Goal: Transaction & Acquisition: Purchase product/service

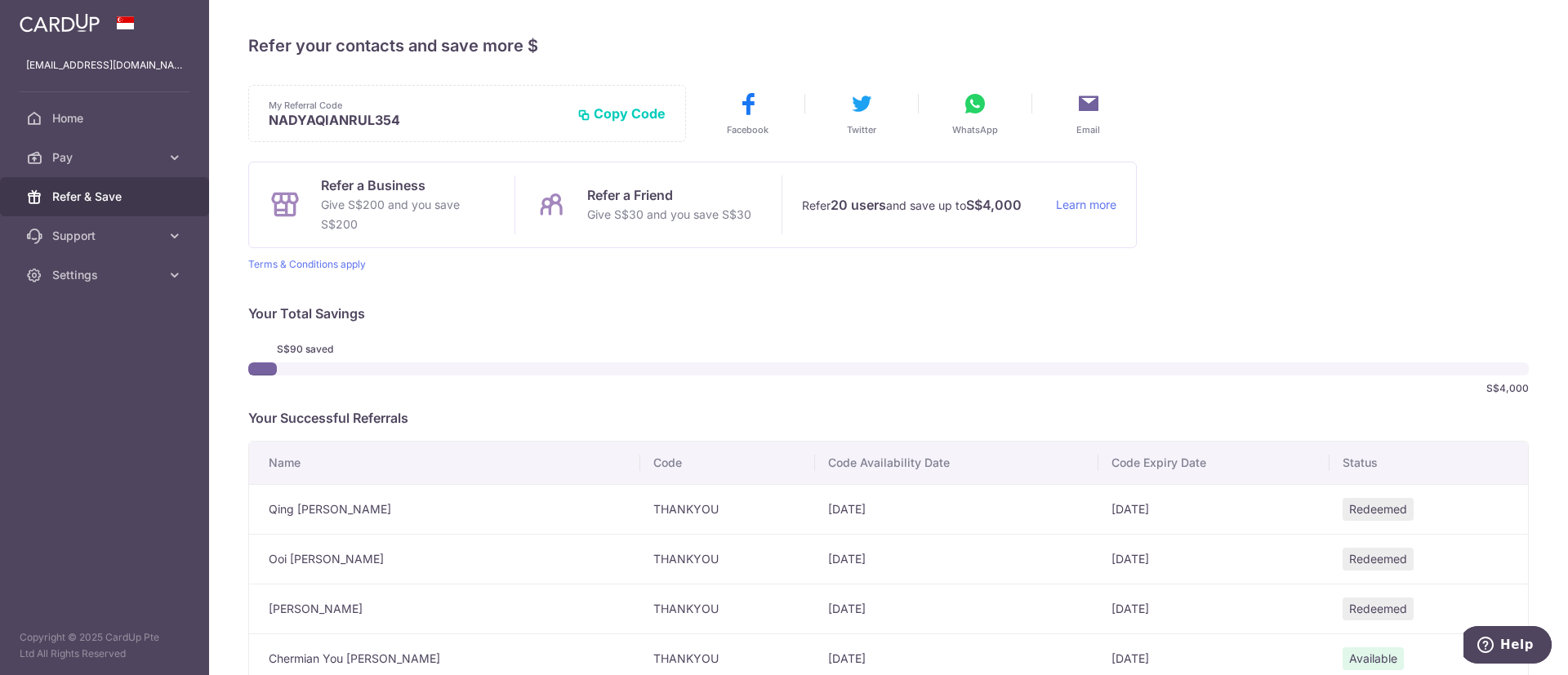
scroll to position [118, 0]
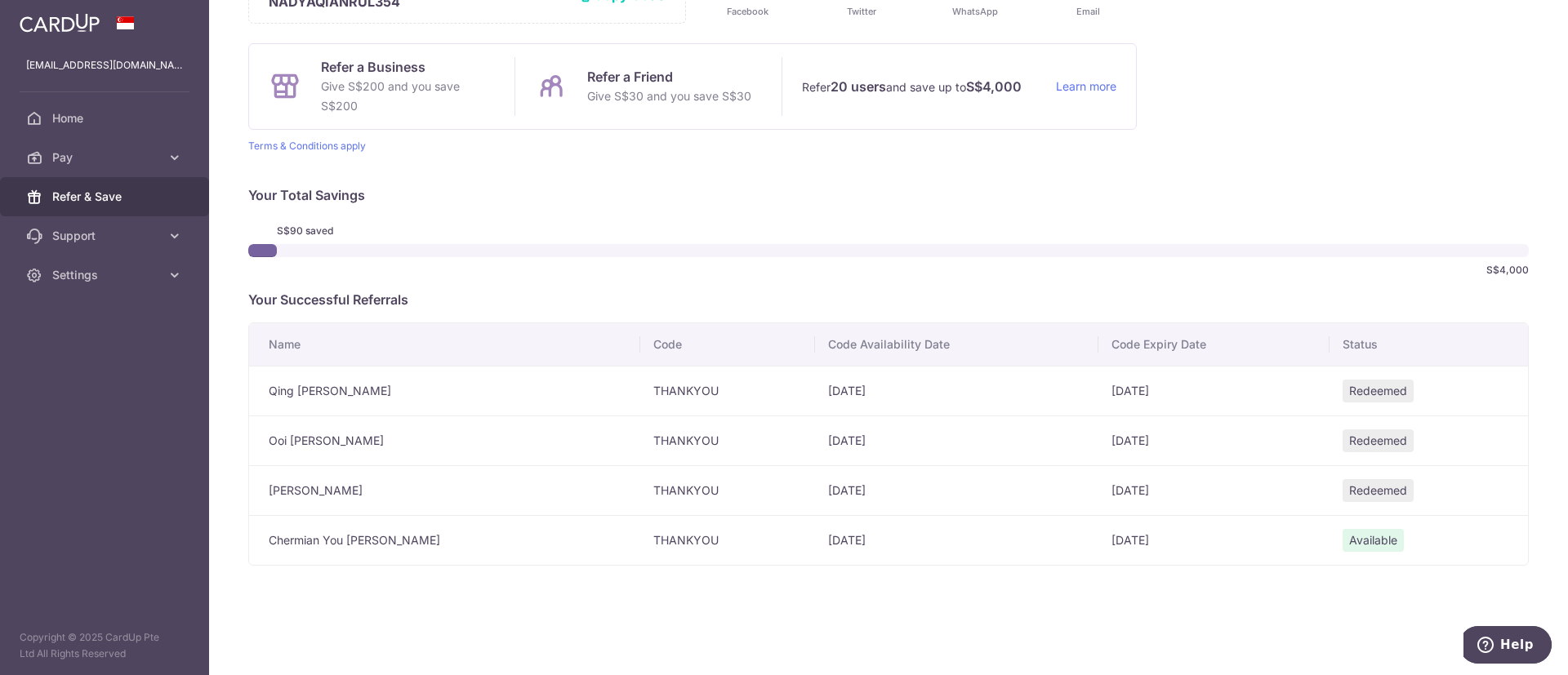
click at [642, 533] on td "THANKYOU" at bounding box center [727, 540] width 175 height 50
copy td "THANKYOU"
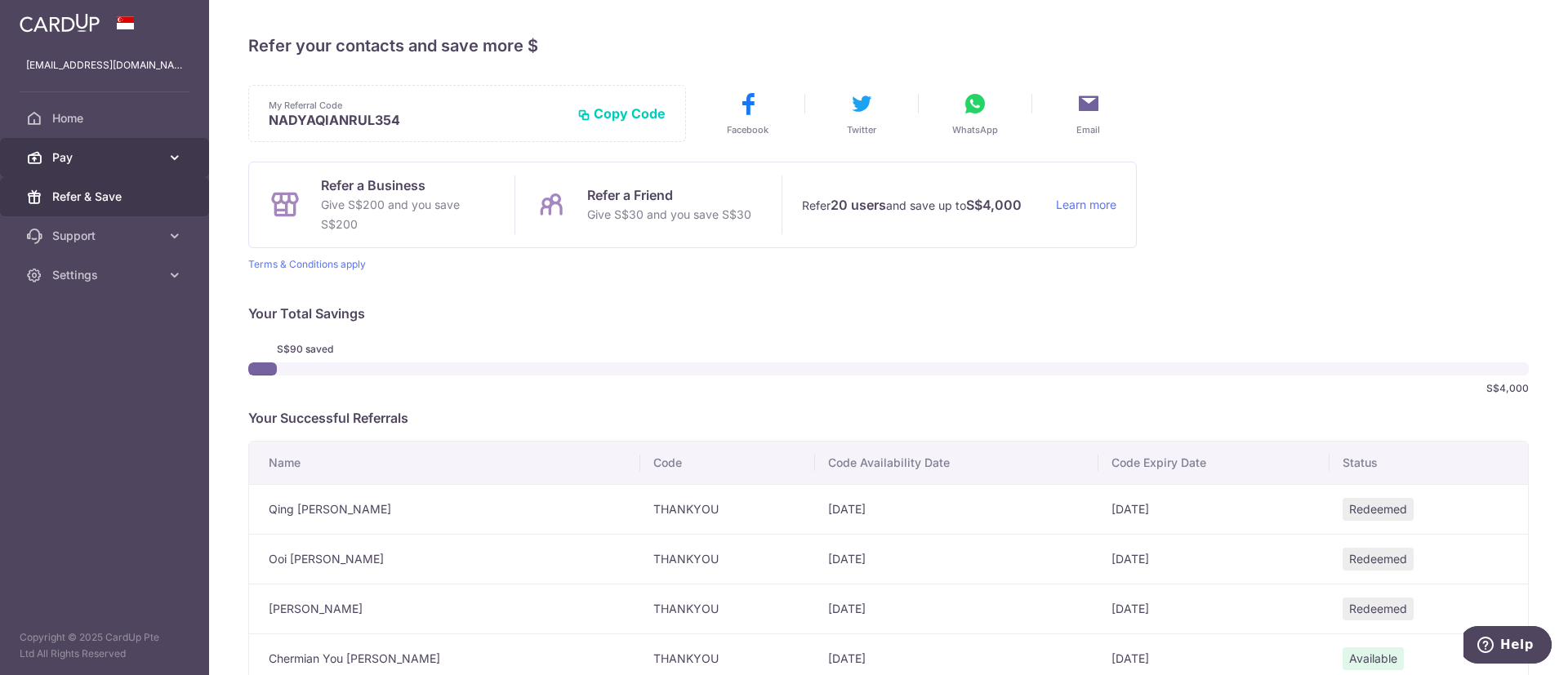
click at [115, 150] on span "Pay" at bounding box center [106, 158] width 108 height 17
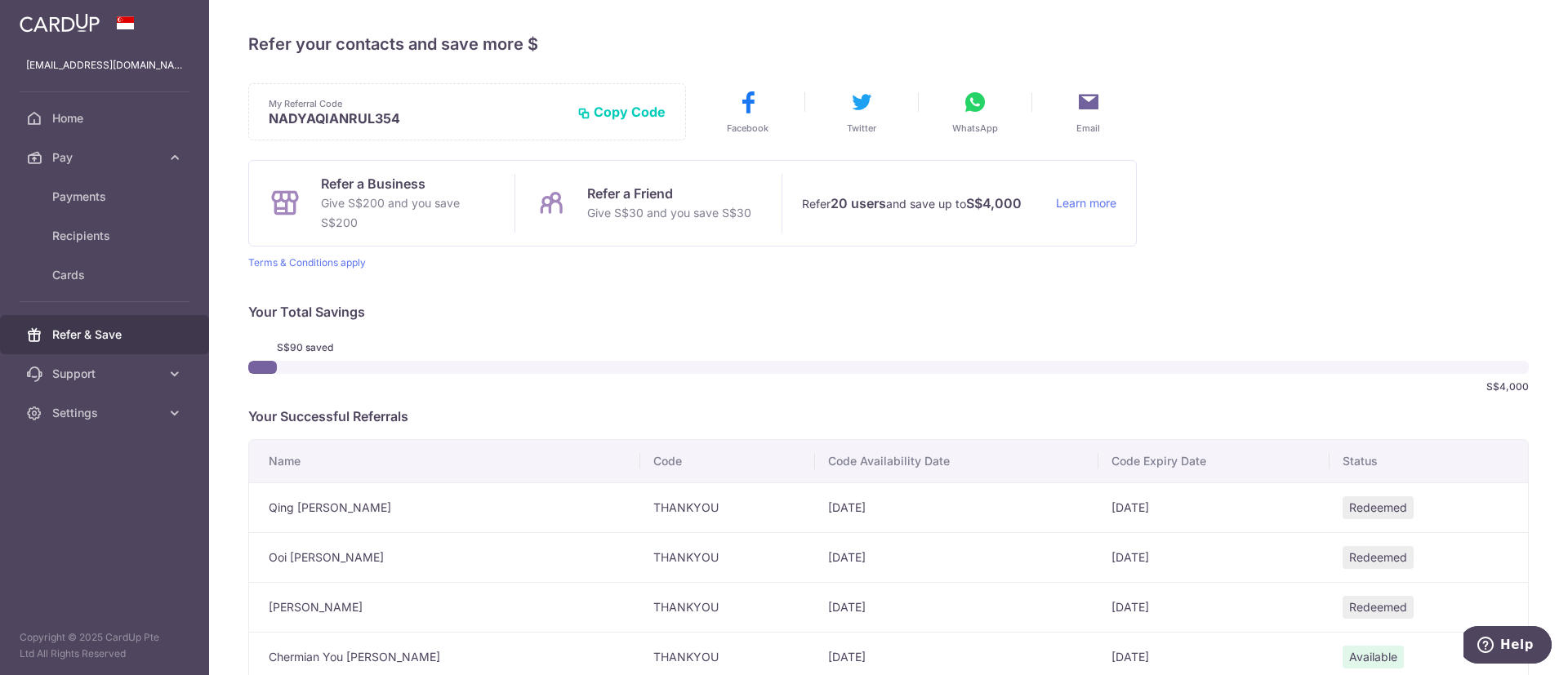
scroll to position [118, 0]
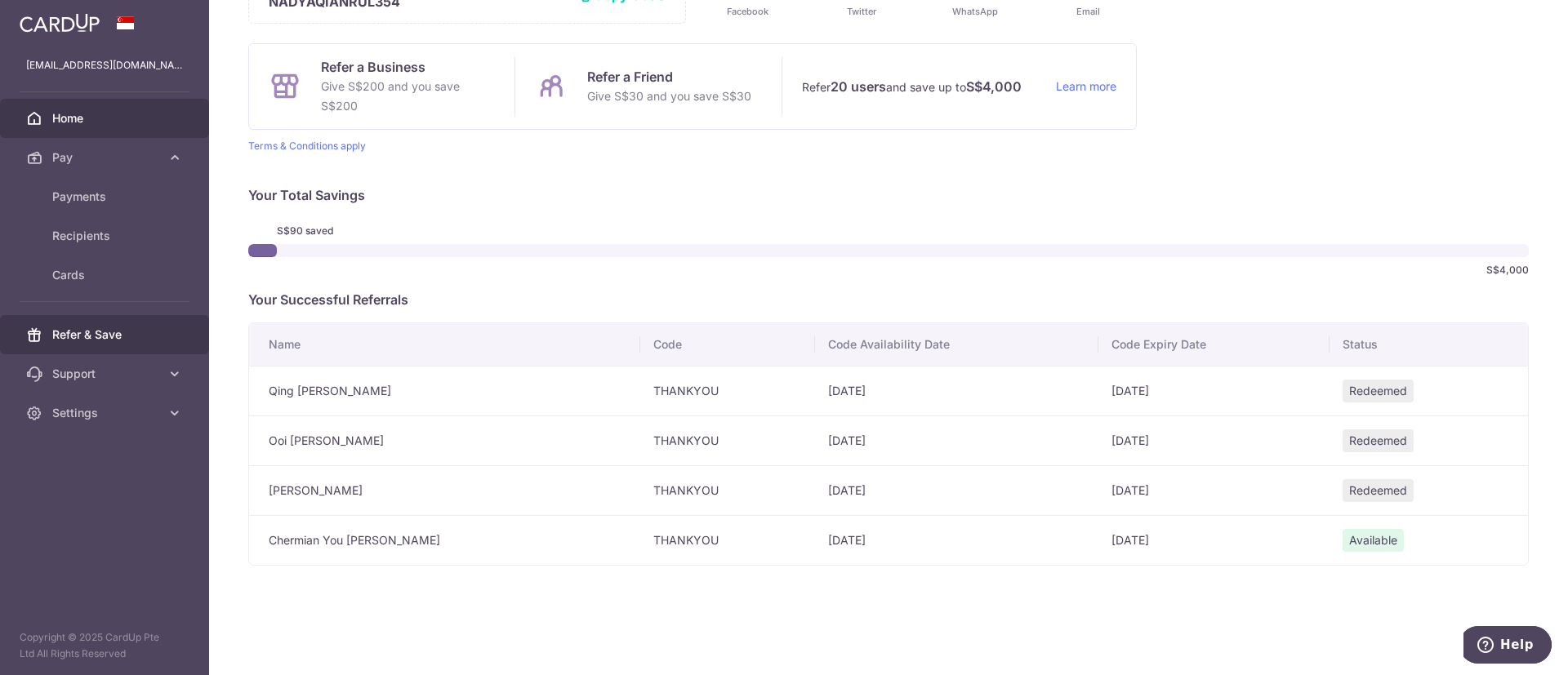
click at [139, 103] on link "Home" at bounding box center [104, 118] width 209 height 39
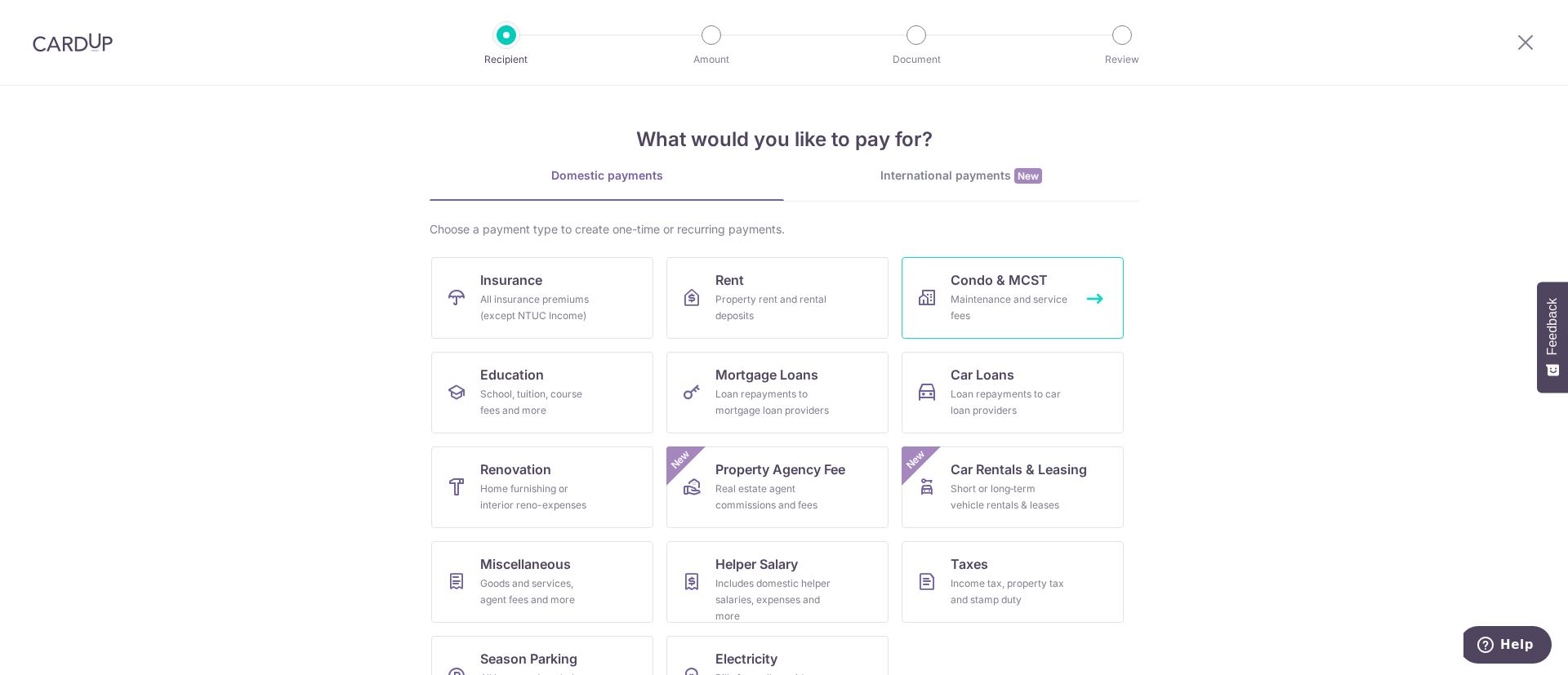
click at [979, 264] on link "Condo & MCST Maintenance and service fees" at bounding box center [1012, 298] width 222 height 81
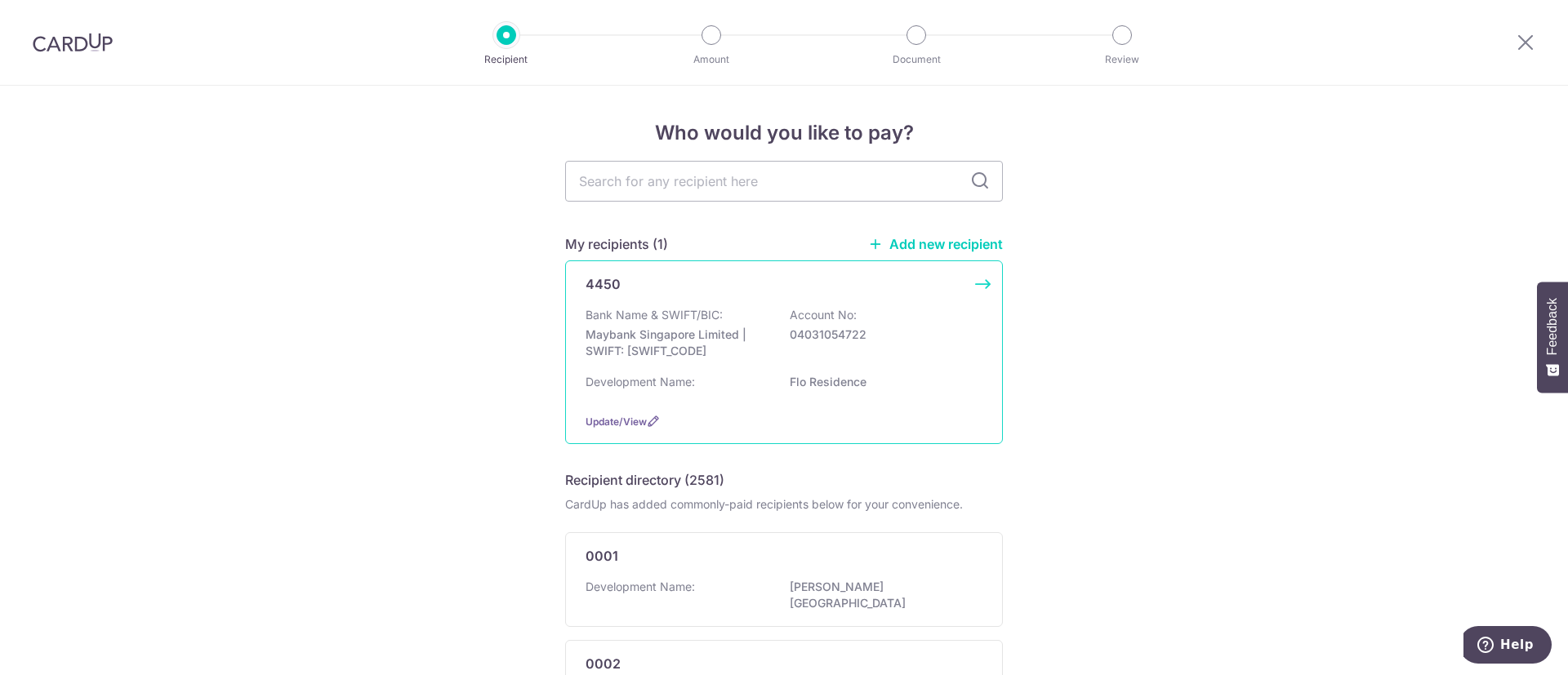
click at [925, 325] on div "Bank Name & SWIFT/BIC: Maybank Singapore Limited | SWIFT: [SWIFT_CODE] Account …" at bounding box center [784, 336] width 397 height 60
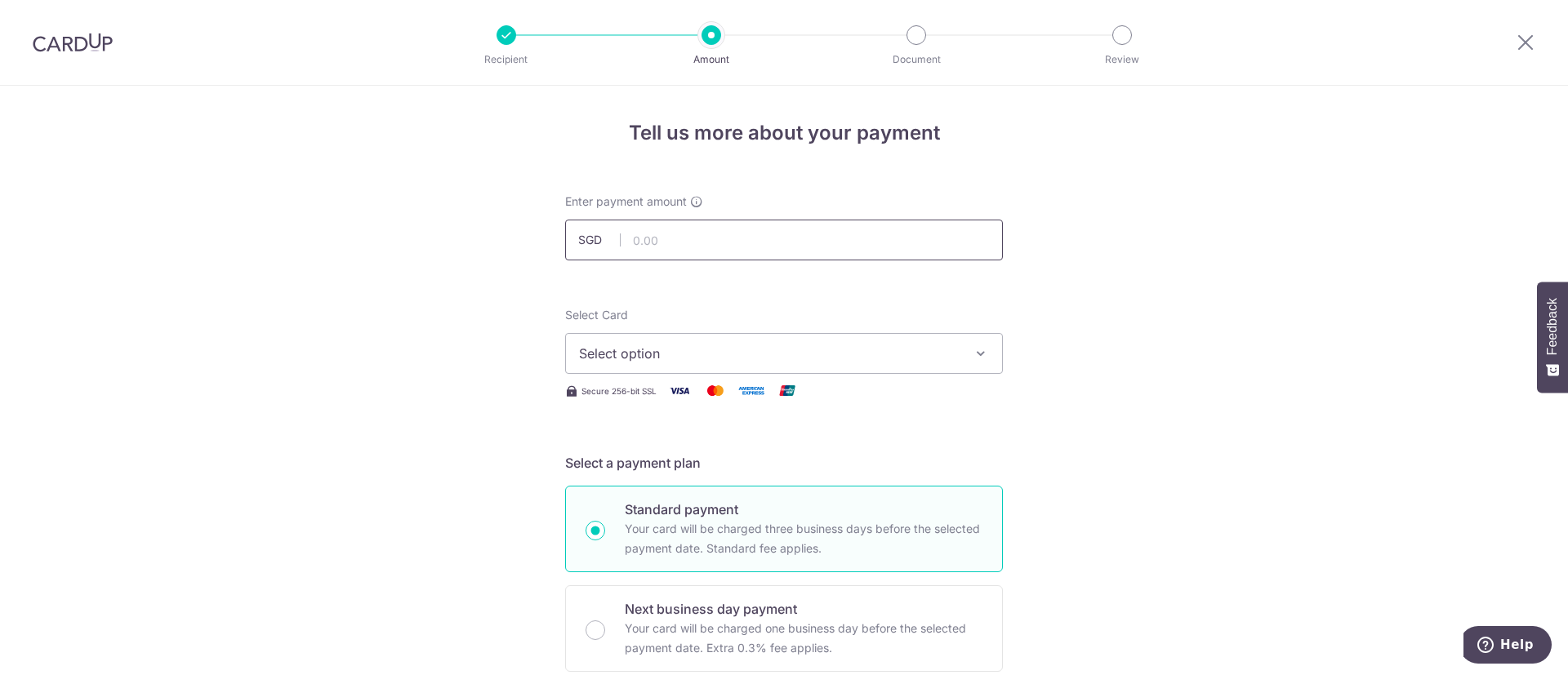
click at [832, 243] on input "text" at bounding box center [784, 240] width 438 height 41
type input "1,121.61"
click at [844, 344] on span "Select option" at bounding box center [769, 353] width 380 height 19
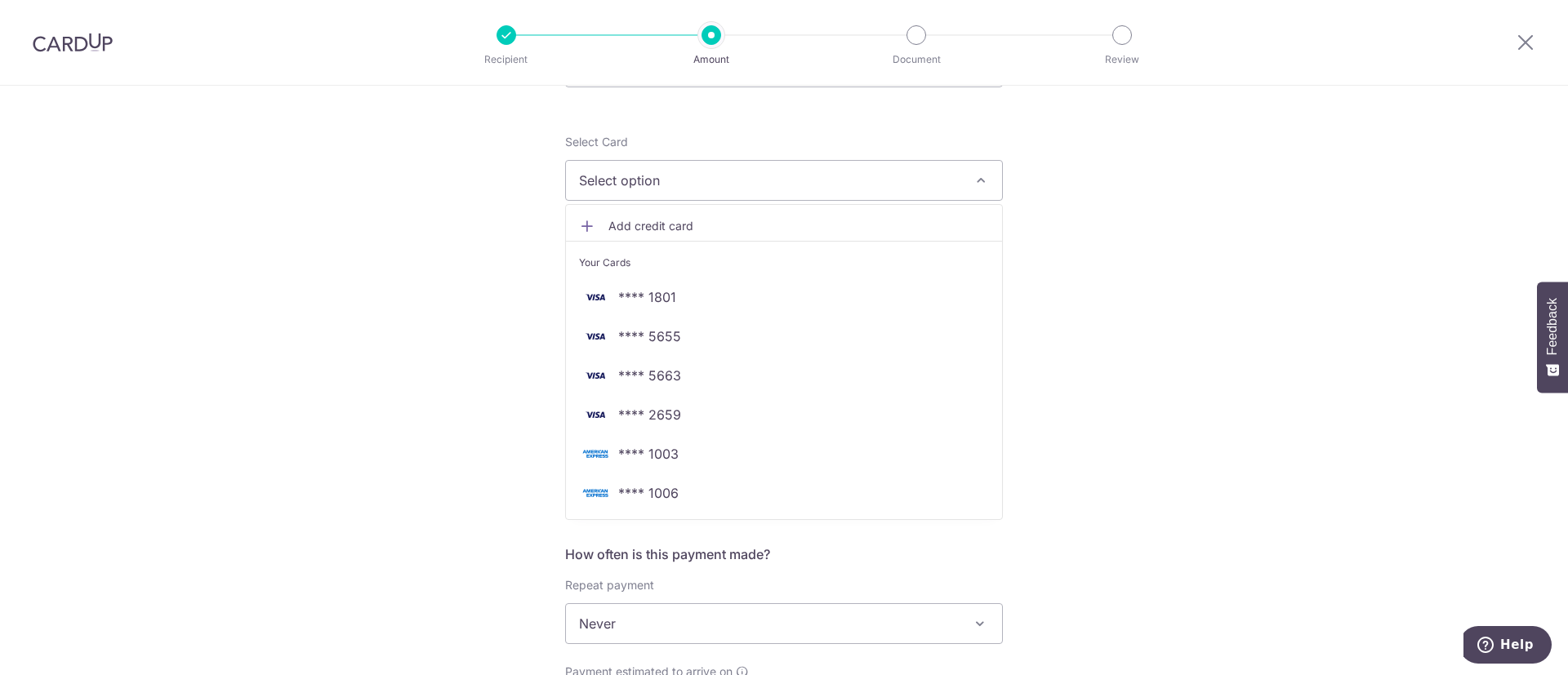
scroll to position [174, 0]
click at [693, 225] on span "Add credit card" at bounding box center [799, 225] width 380 height 17
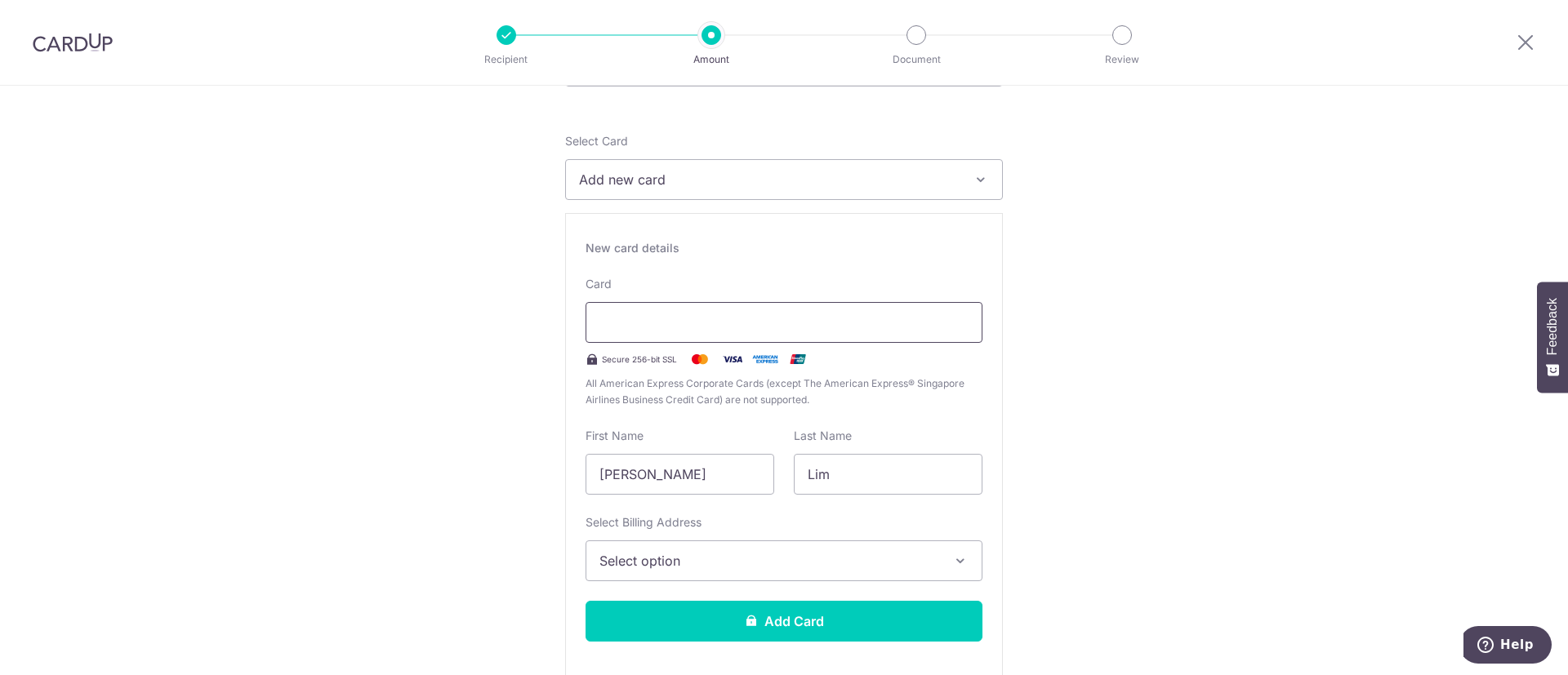
click at [673, 310] on div at bounding box center [784, 322] width 397 height 41
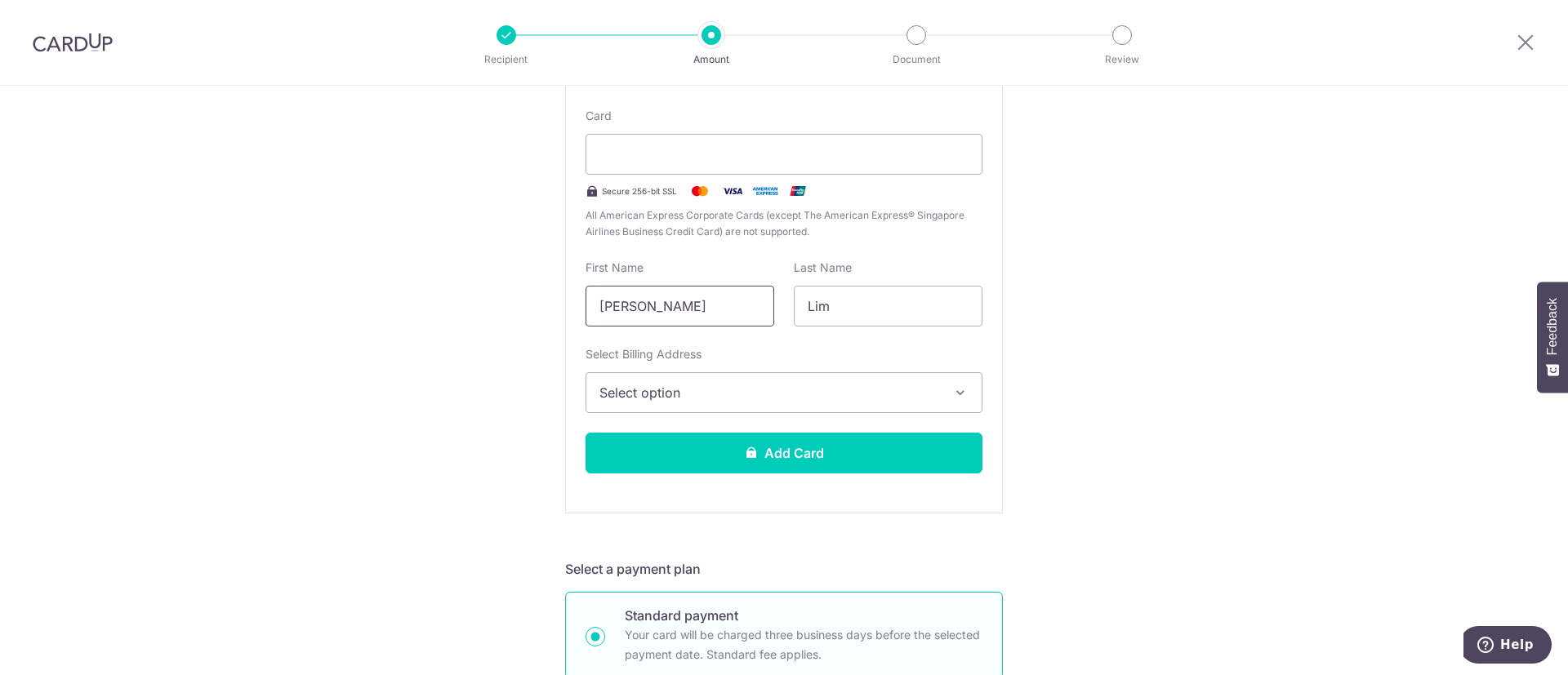
drag, startPoint x: 745, startPoint y: 298, endPoint x: 554, endPoint y: 295, distance: 191.0
type input "T"
type input "q"
type input "Qing Long Bryan"
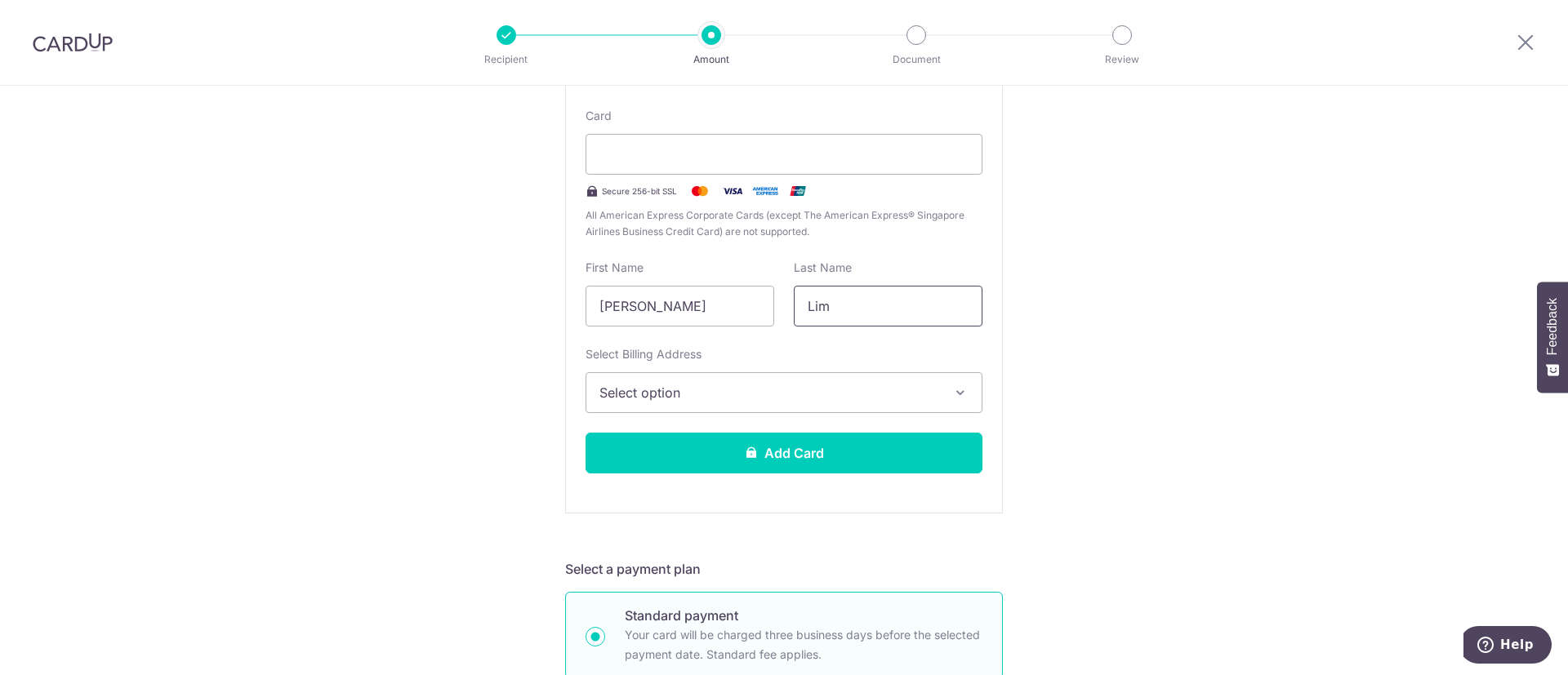
click at [877, 307] on input "Lim" at bounding box center [887, 306] width 188 height 41
type input "L"
type input "Tee"
click at [741, 377] on button "Select option" at bounding box center [784, 392] width 397 height 41
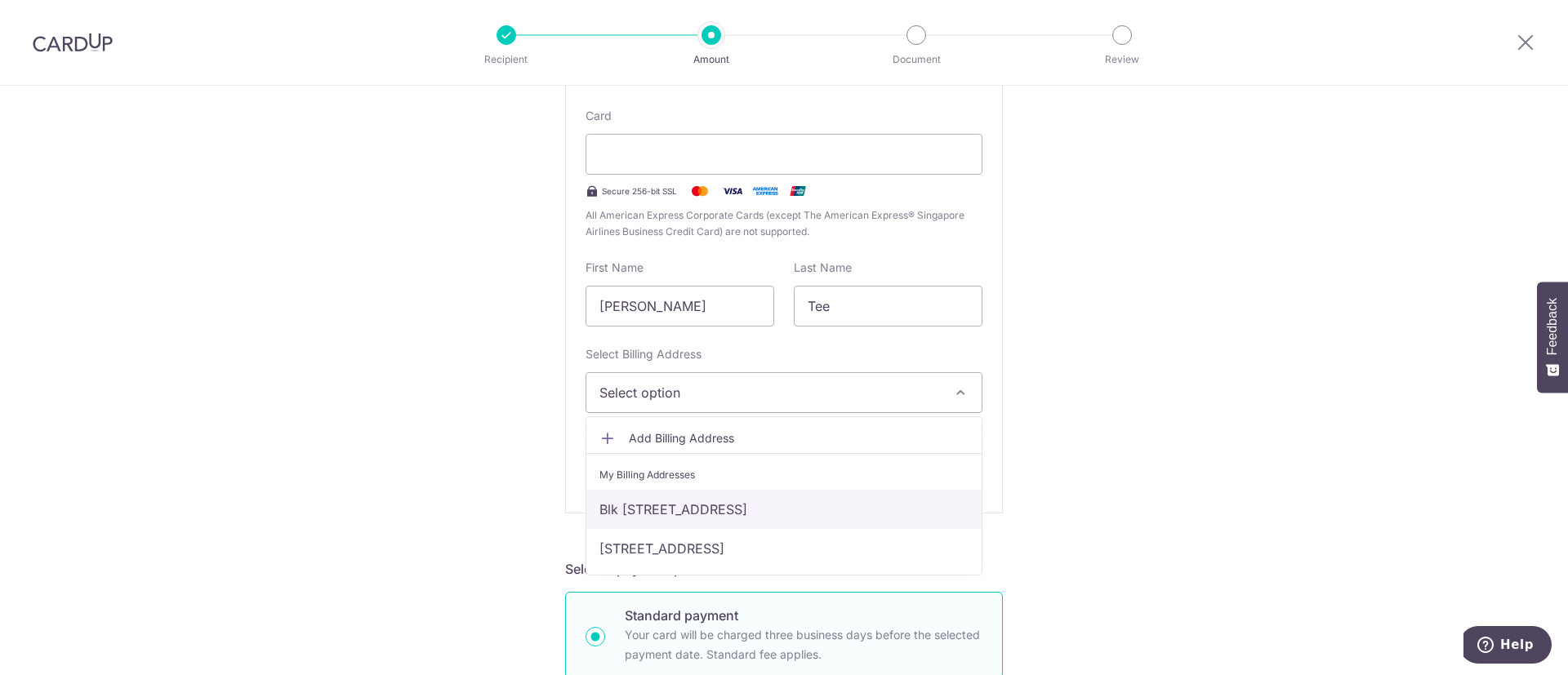
click at [737, 512] on link "Blk 262D, #13-145, Compassvale Street, Singapore, Singapore-544262" at bounding box center [784, 509] width 395 height 39
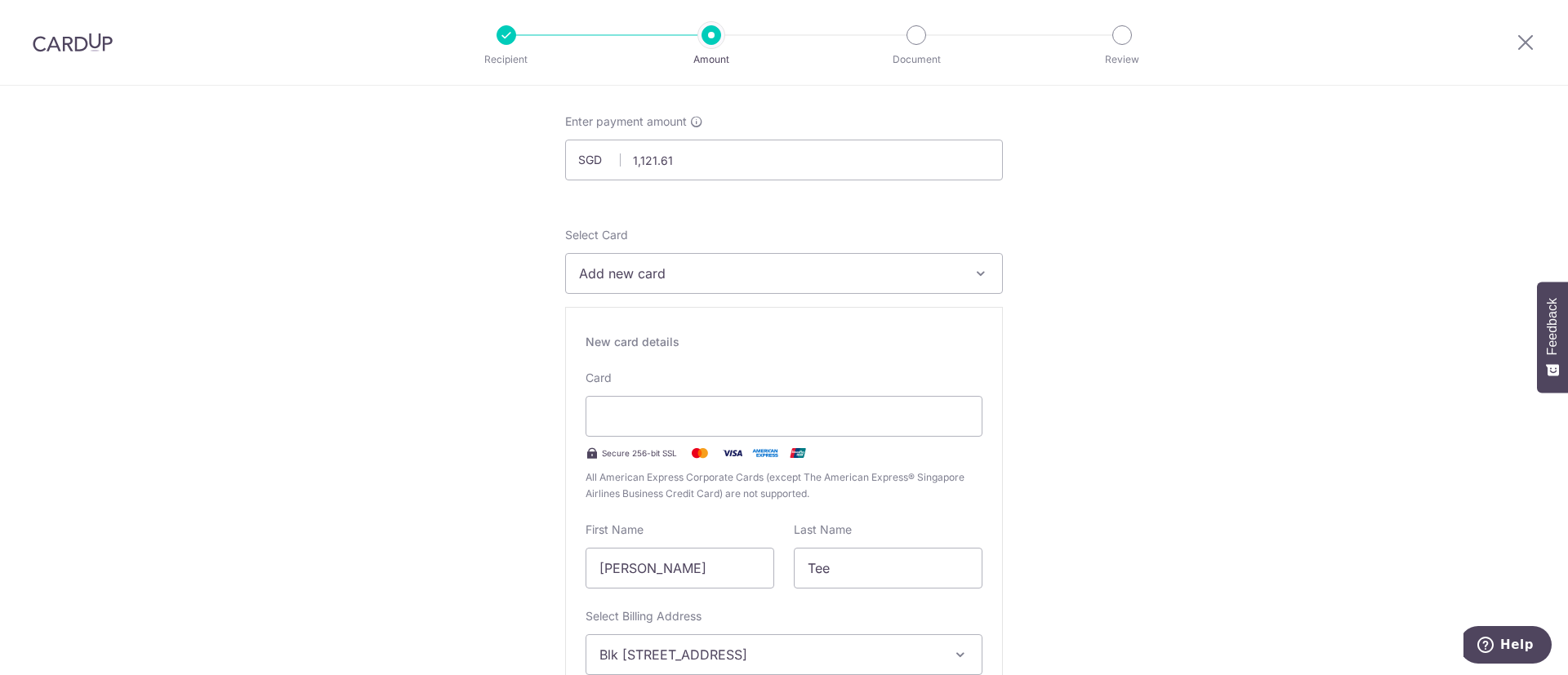
scroll to position [212, 0]
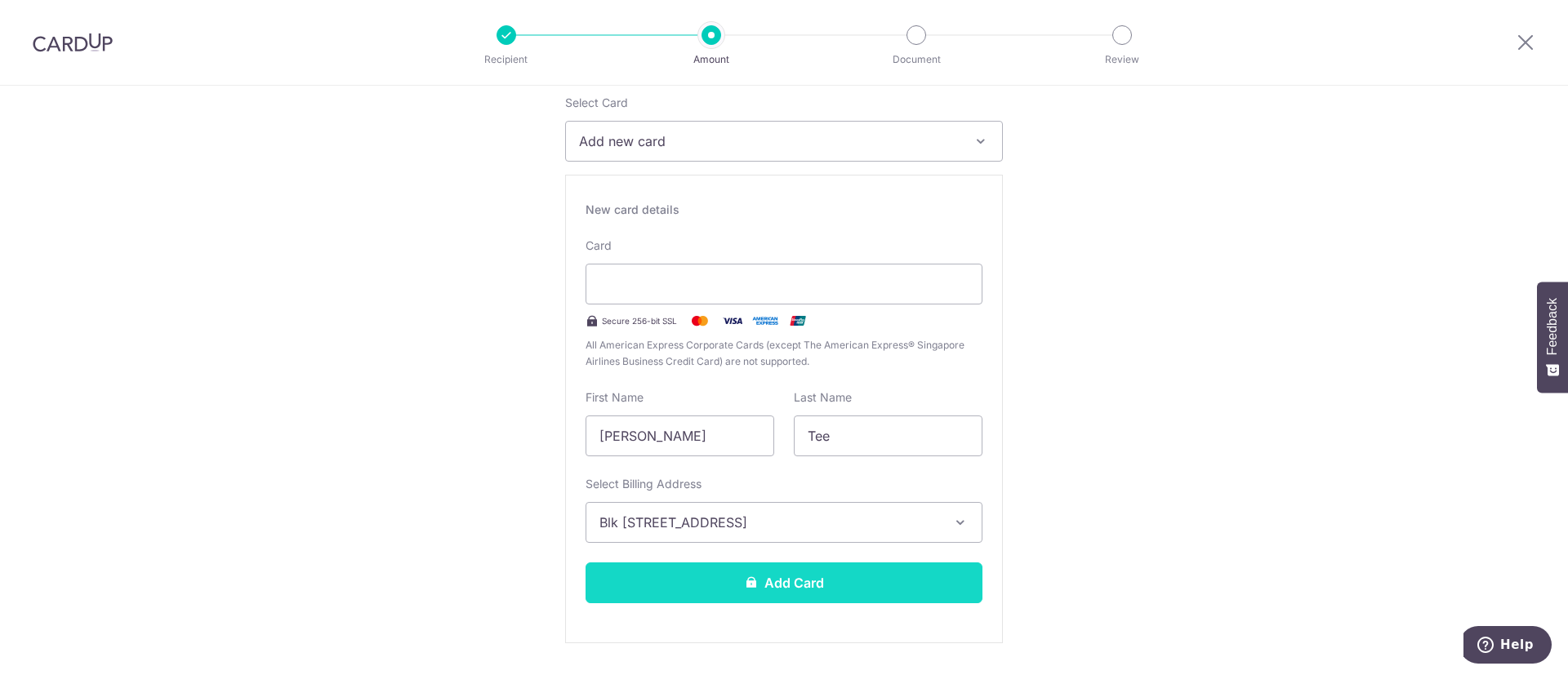
click at [793, 580] on button "Add Card" at bounding box center [784, 583] width 397 height 41
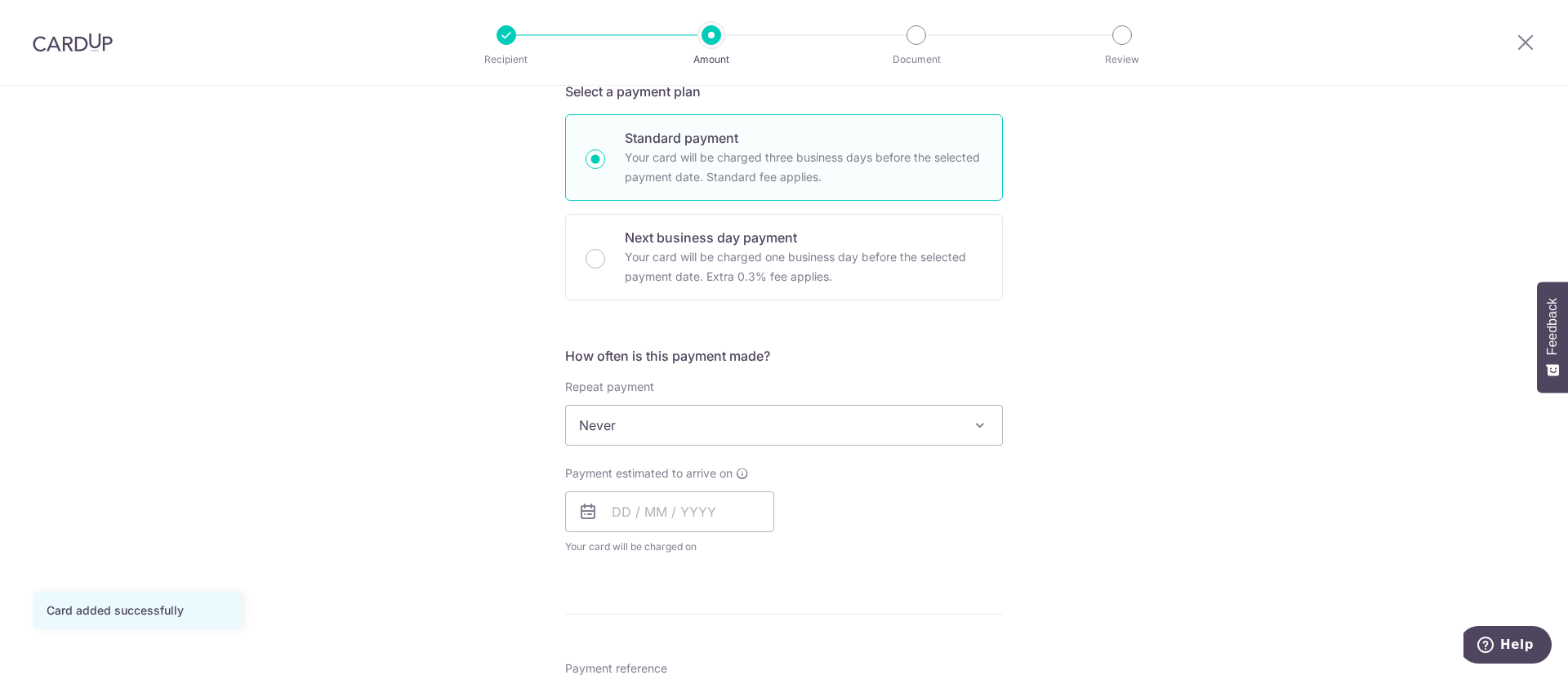
scroll to position [377, 0]
click at [734, 502] on input "text" at bounding box center [669, 507] width 209 height 41
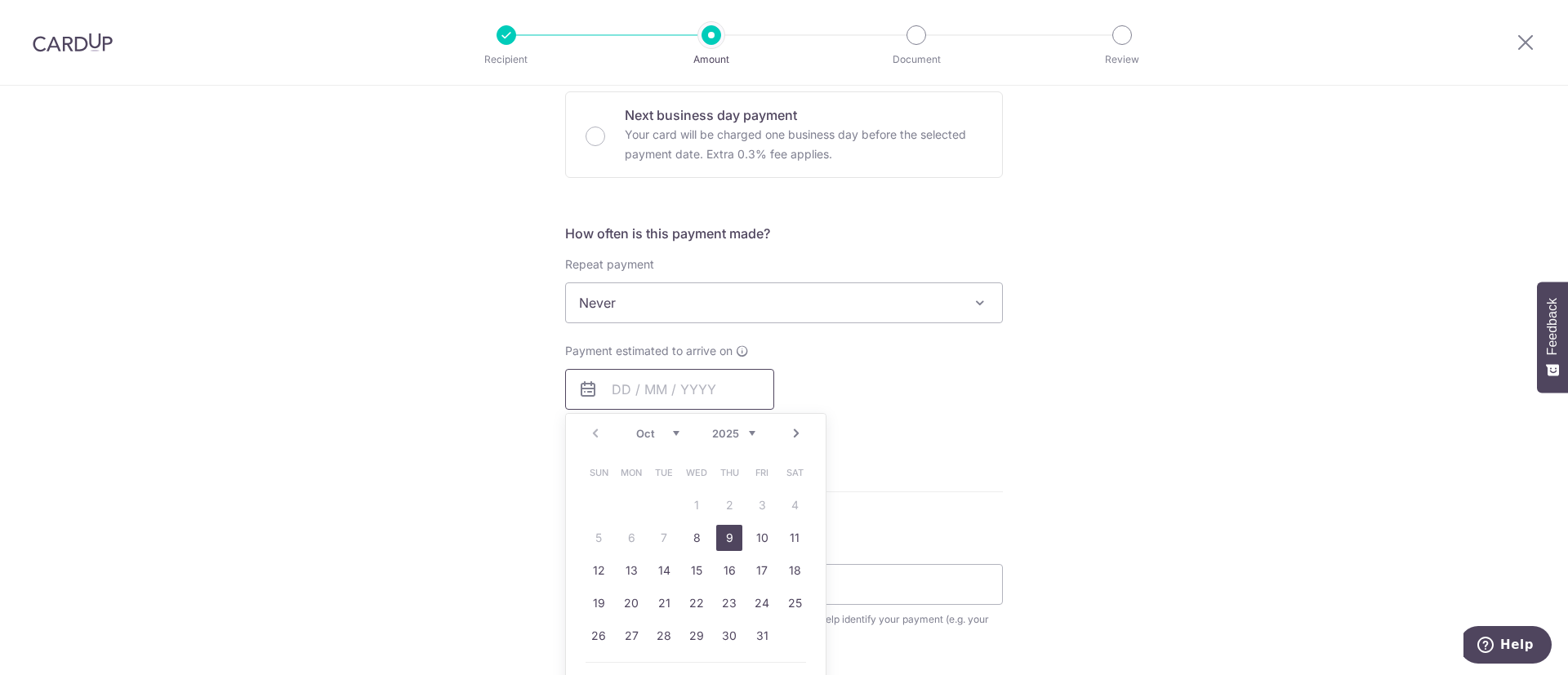
scroll to position [506, 0]
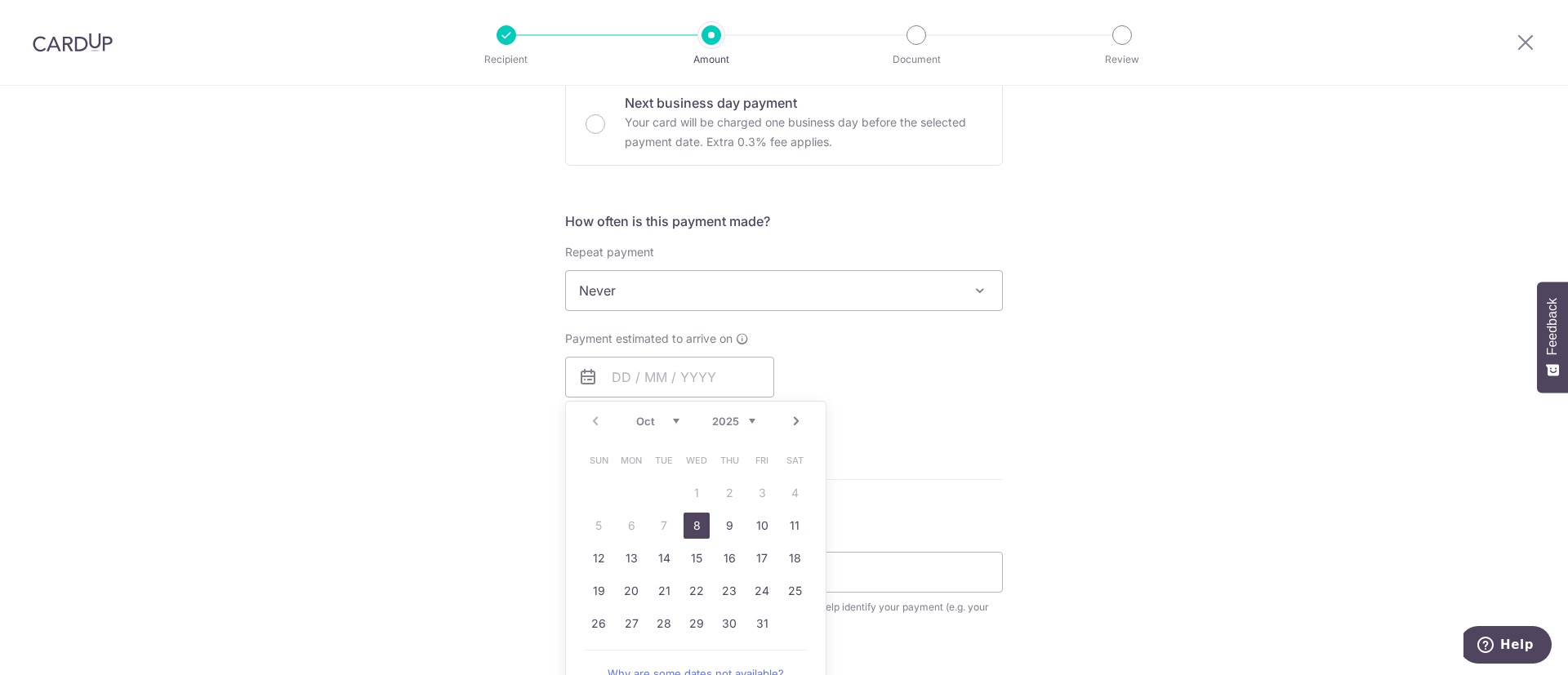
click at [692, 531] on link "8" at bounding box center [696, 525] width 26 height 26
type input "[DATE]"
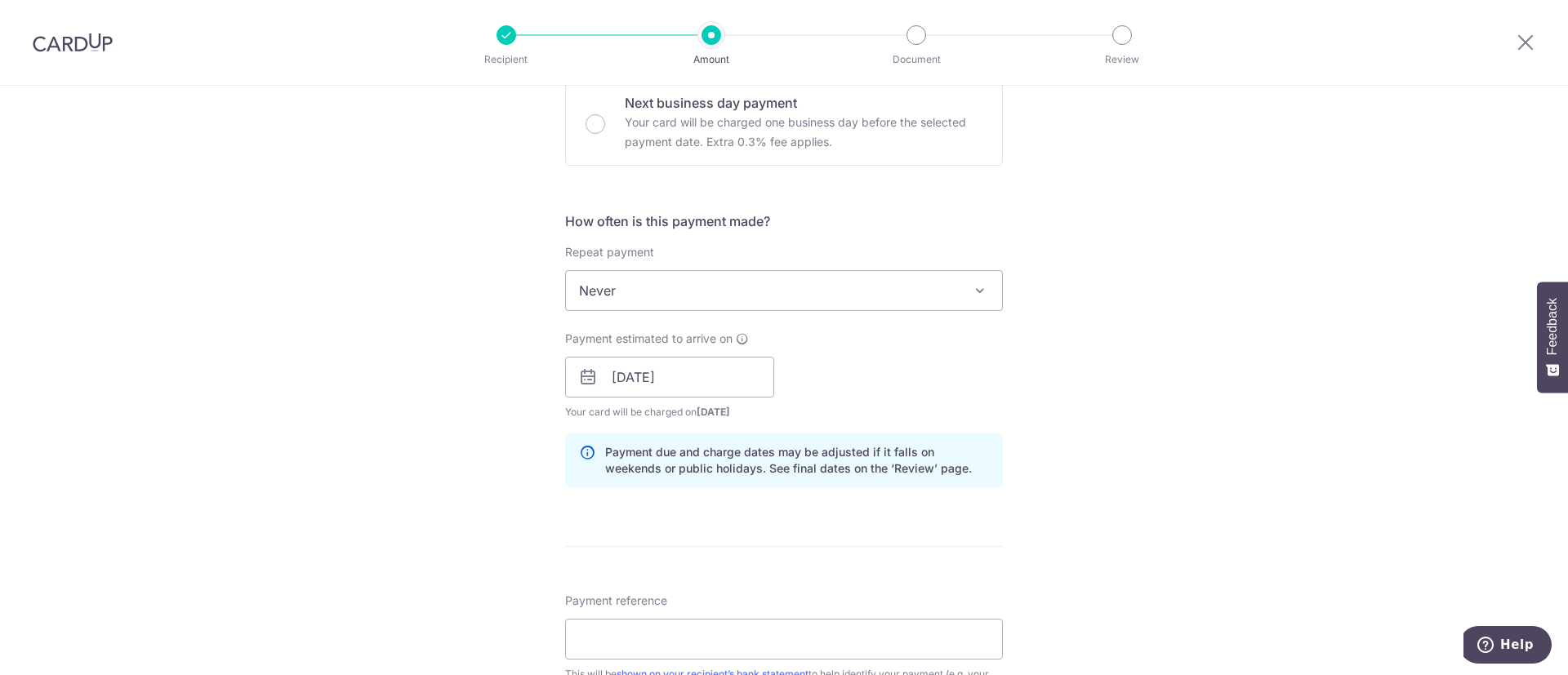
click at [1043, 398] on div "Tell us more about your payment Enter payment amount SGD 1,121.61 1121.61 Card …" at bounding box center [784, 352] width 1568 height 1544
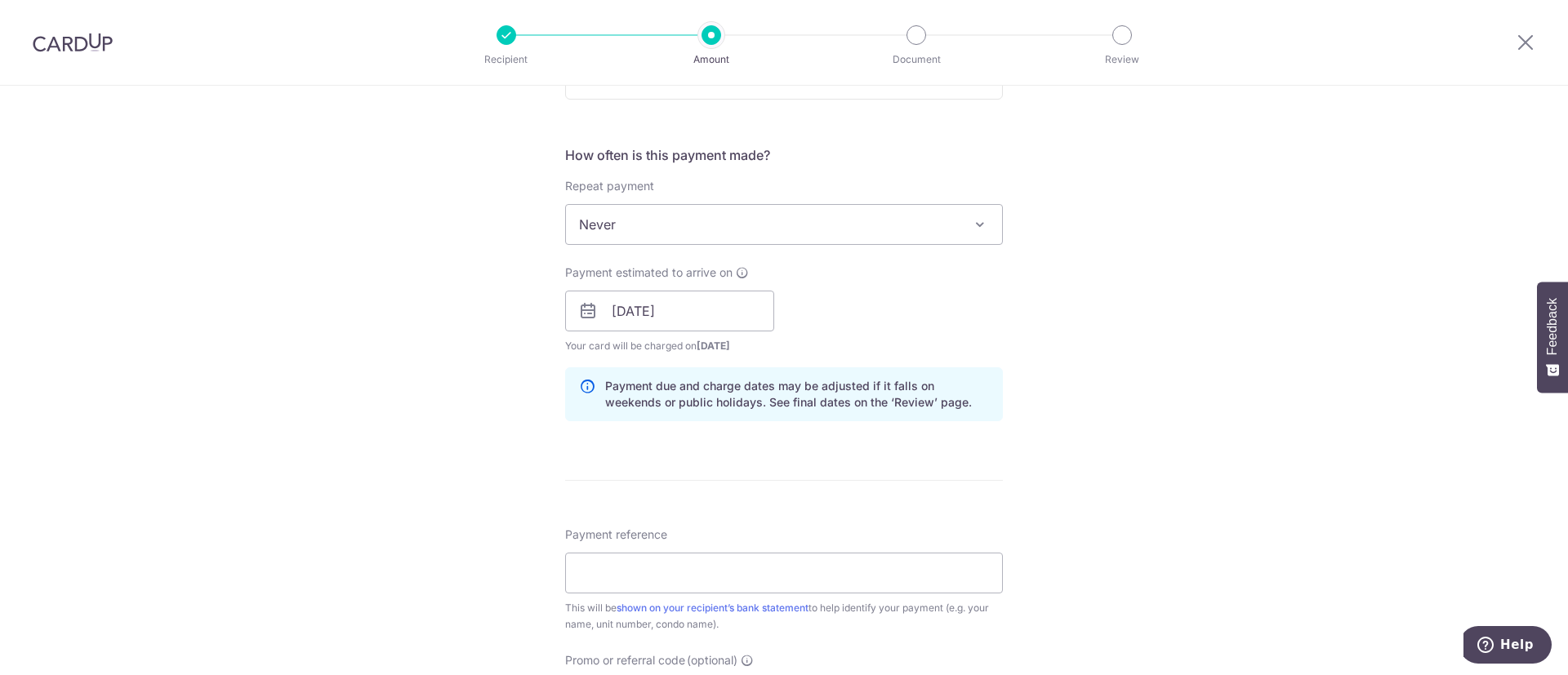
scroll to position [608, 0]
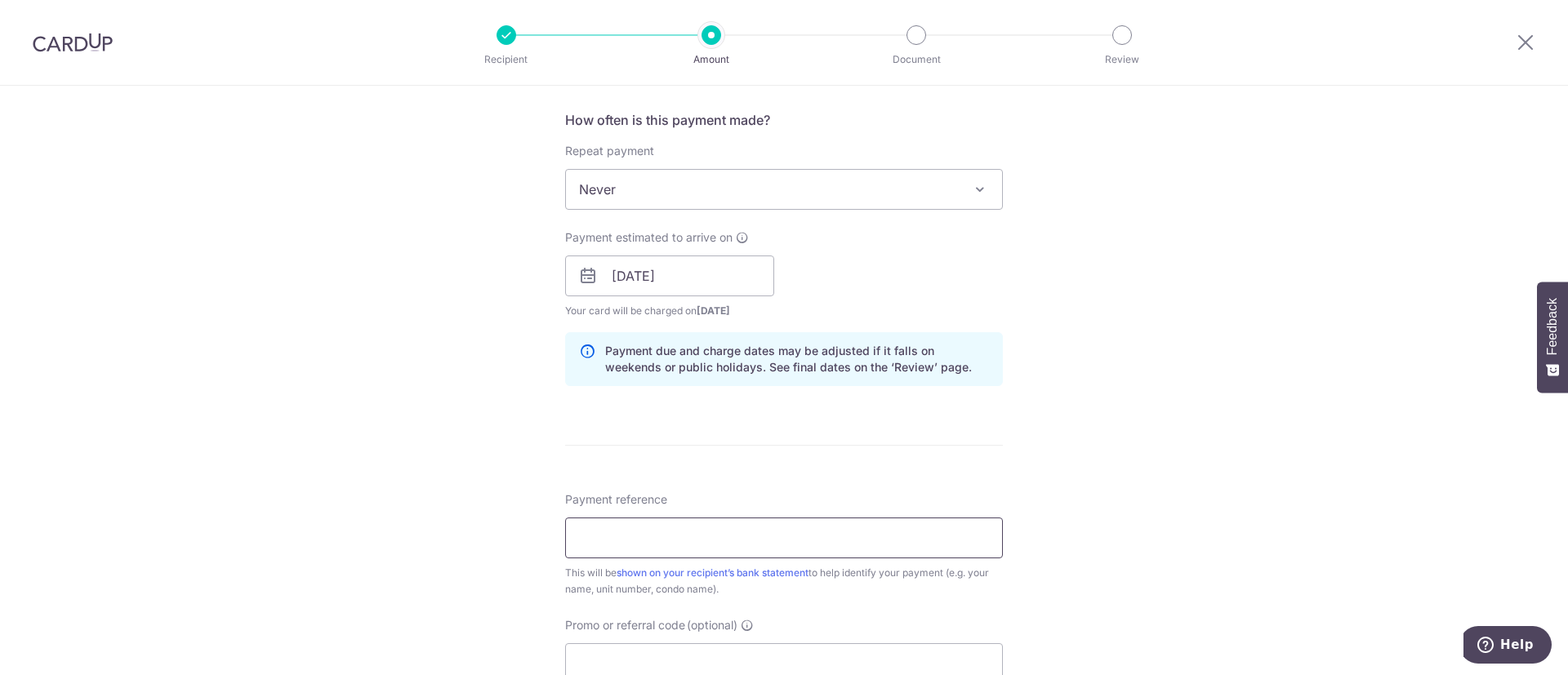
click at [699, 528] on input "Payment reference" at bounding box center [784, 538] width 438 height 41
type input "[PERSON_NAME] [PERSON_NAME] [PHONE_NUMBER] Flo Residen"
click at [1097, 389] on div "Tell us more about your payment Enter payment amount SGD 1,121.61 1121.61 Card …" at bounding box center [784, 250] width 1568 height 1544
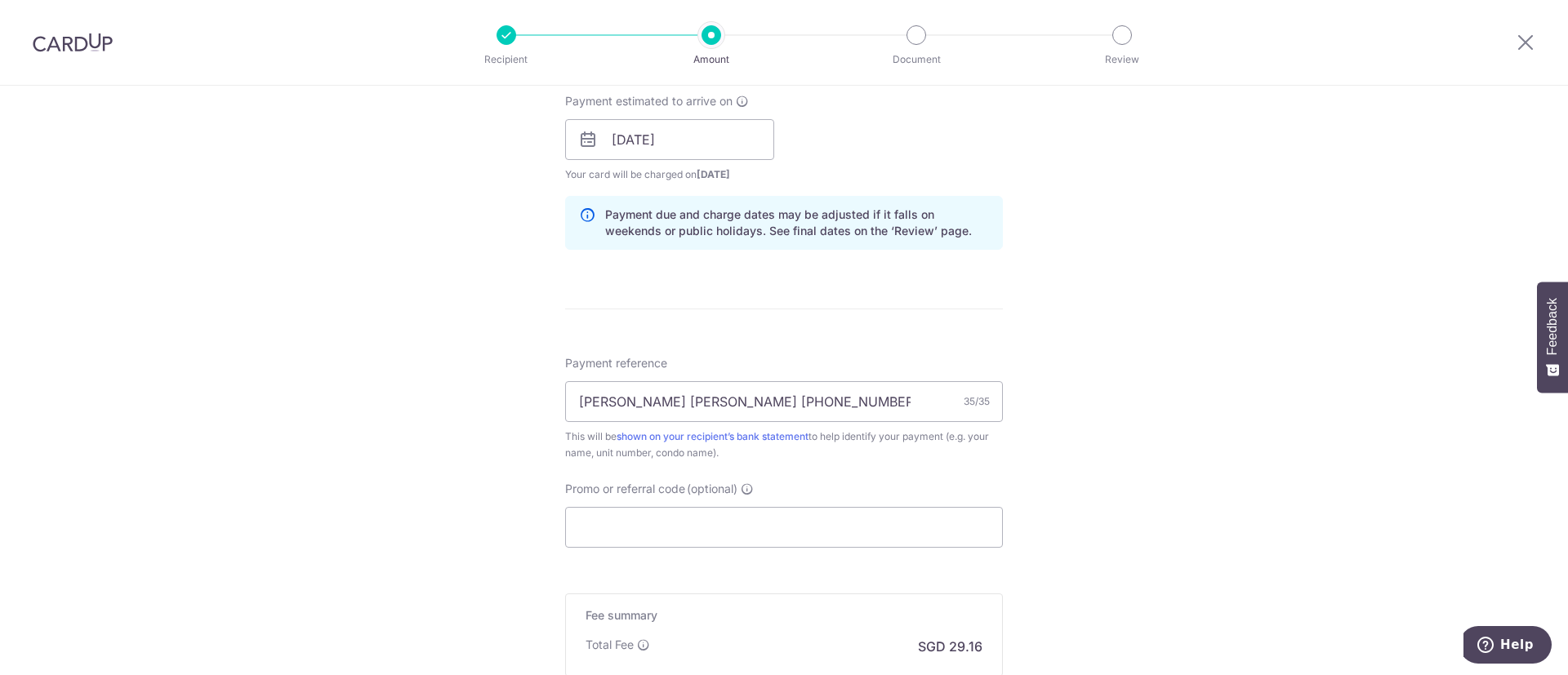
scroll to position [744, 0]
click at [779, 519] on input "Promo or referral code (optional)" at bounding box center [784, 526] width 438 height 41
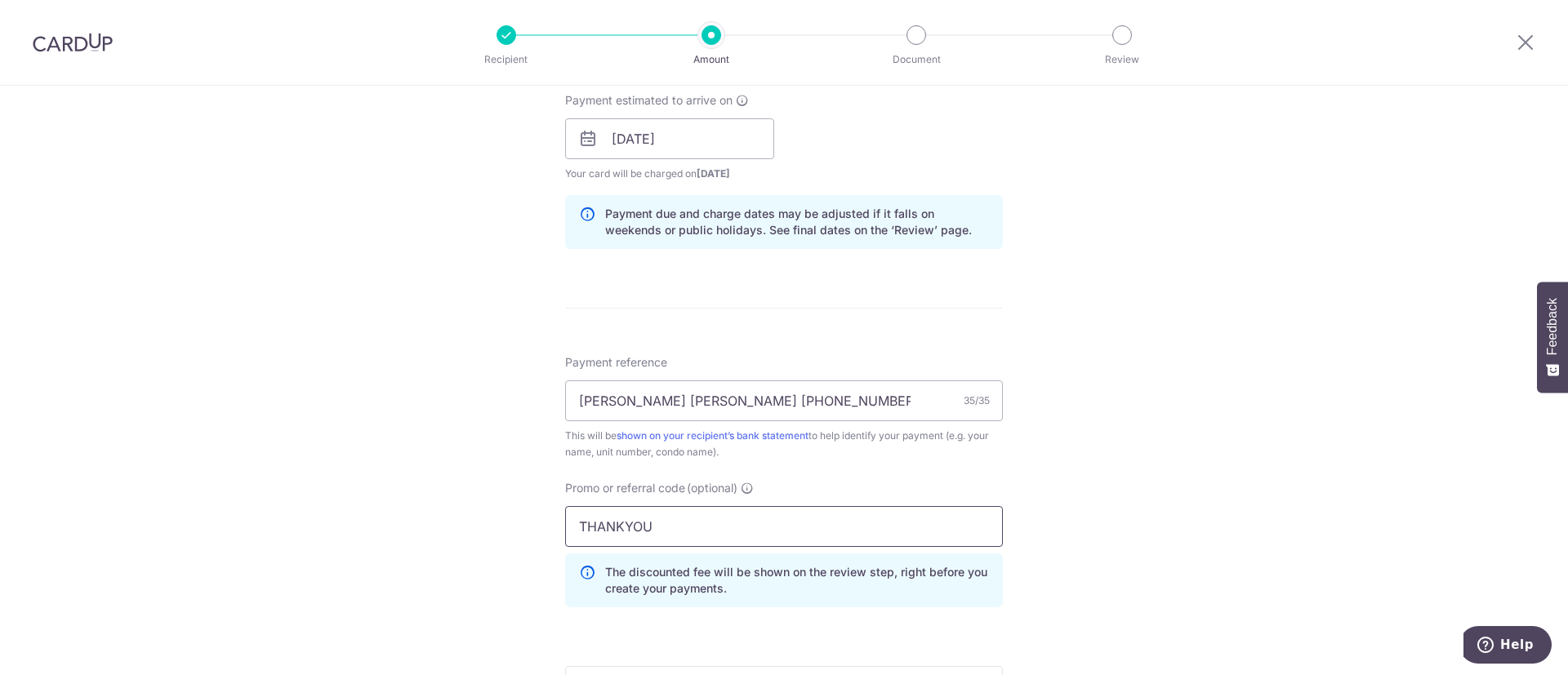
type input "THANKYOU"
click at [1242, 218] on div "Tell us more about your payment Enter payment amount SGD 1,121.61 1121.61 Card …" at bounding box center [784, 149] width 1568 height 1617
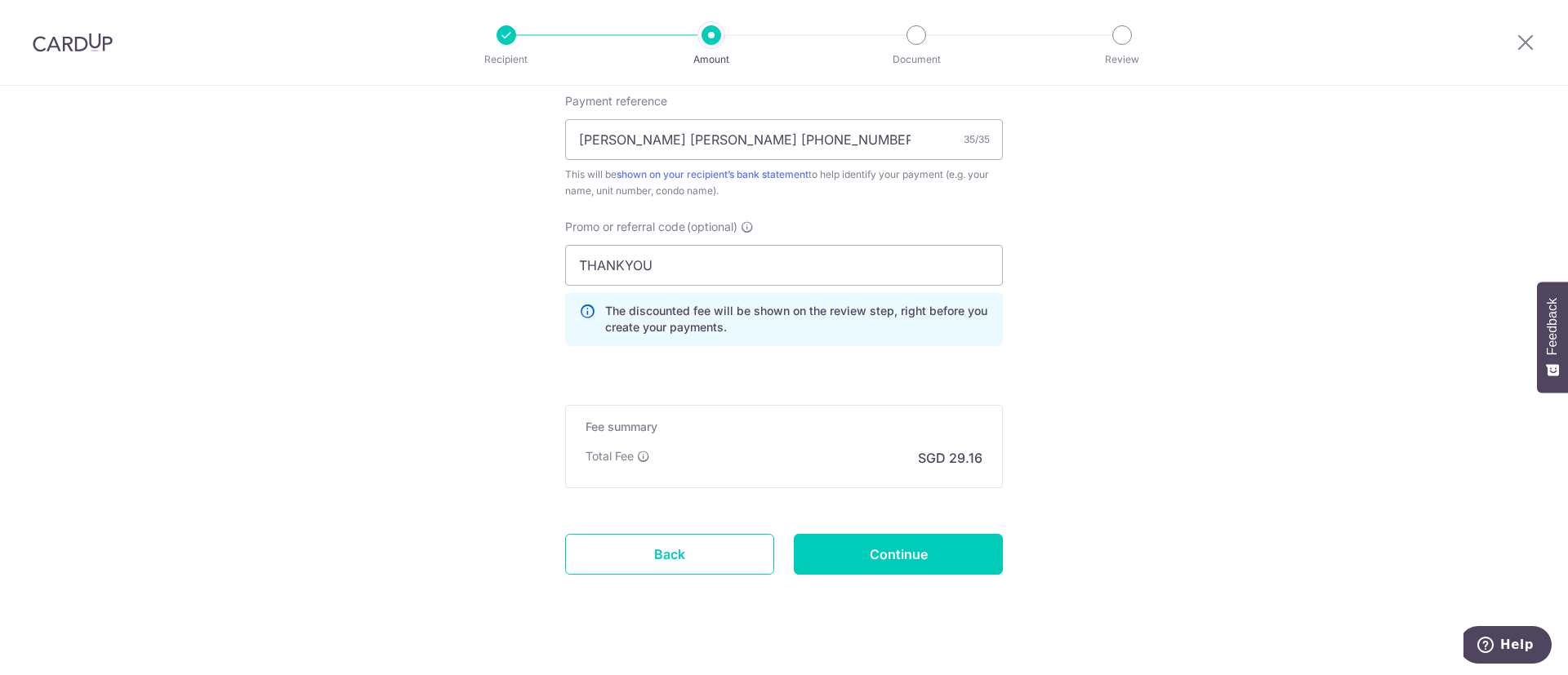
scroll to position [1027, 0]
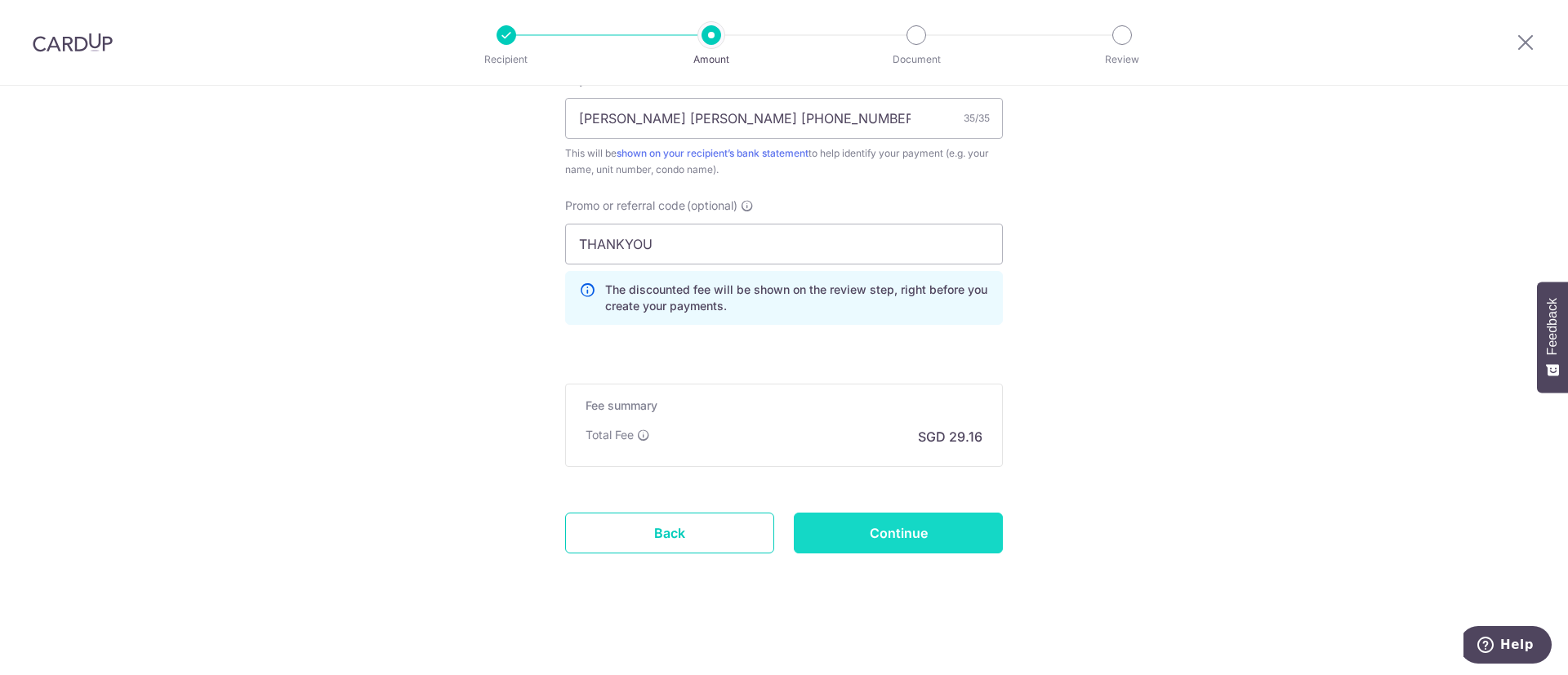
click at [902, 525] on input "Continue" at bounding box center [898, 533] width 209 height 41
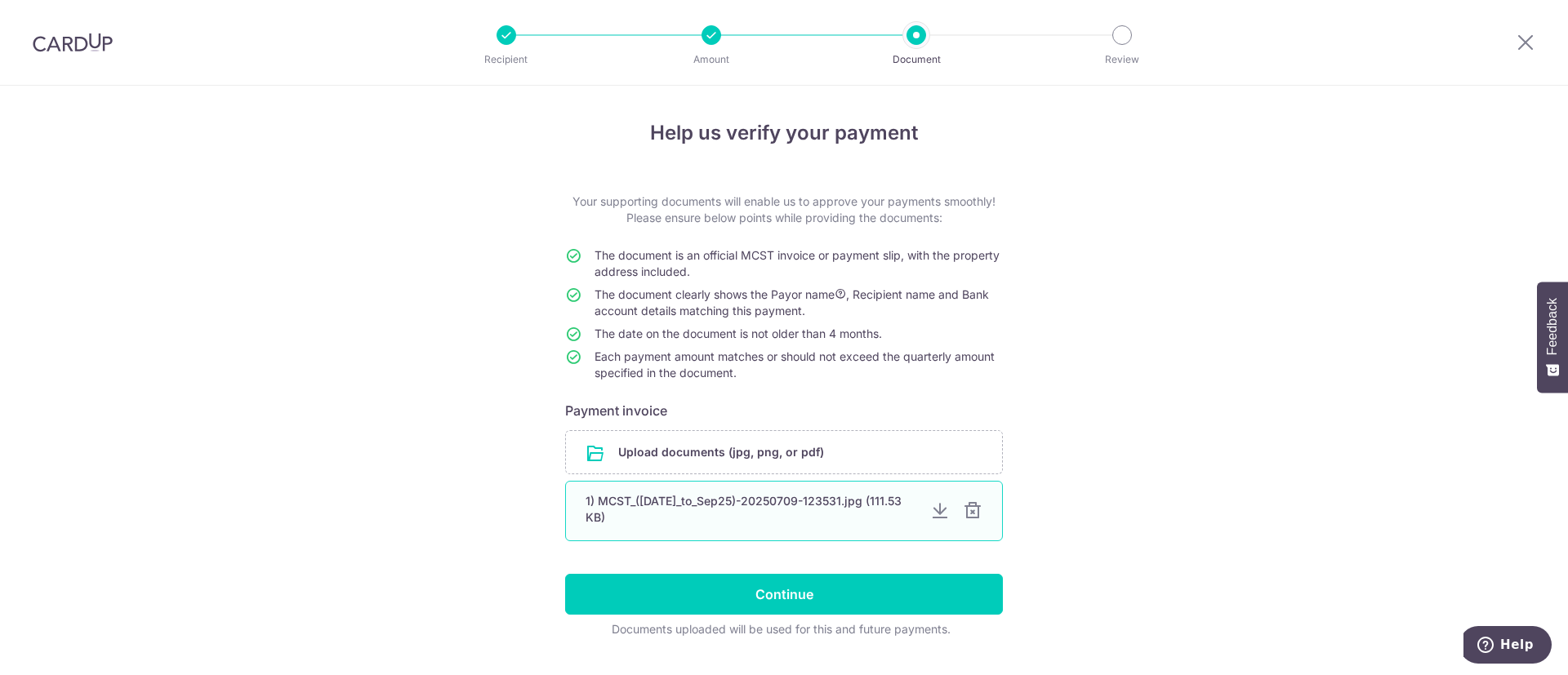
click at [962, 508] on div at bounding box center [971, 511] width 19 height 19
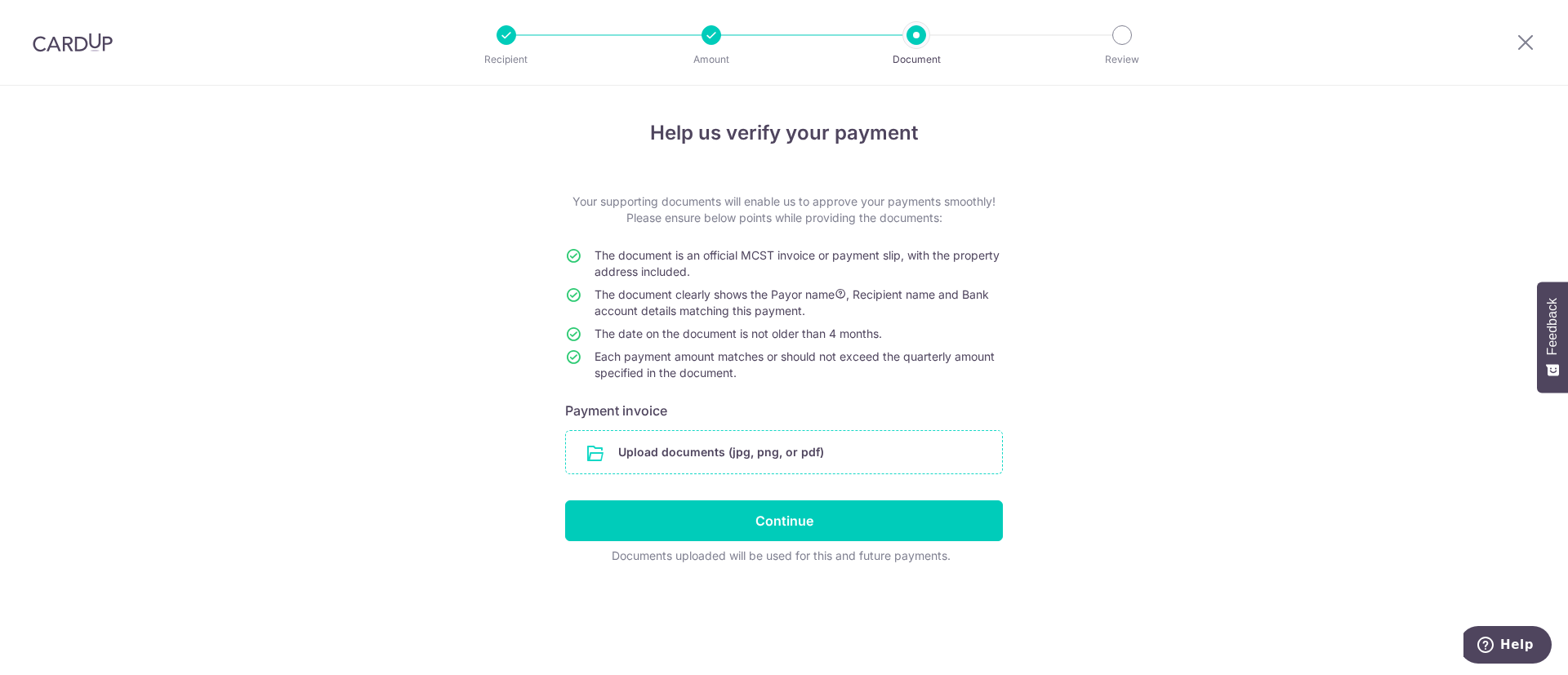
click at [862, 448] on input "file" at bounding box center [784, 452] width 436 height 42
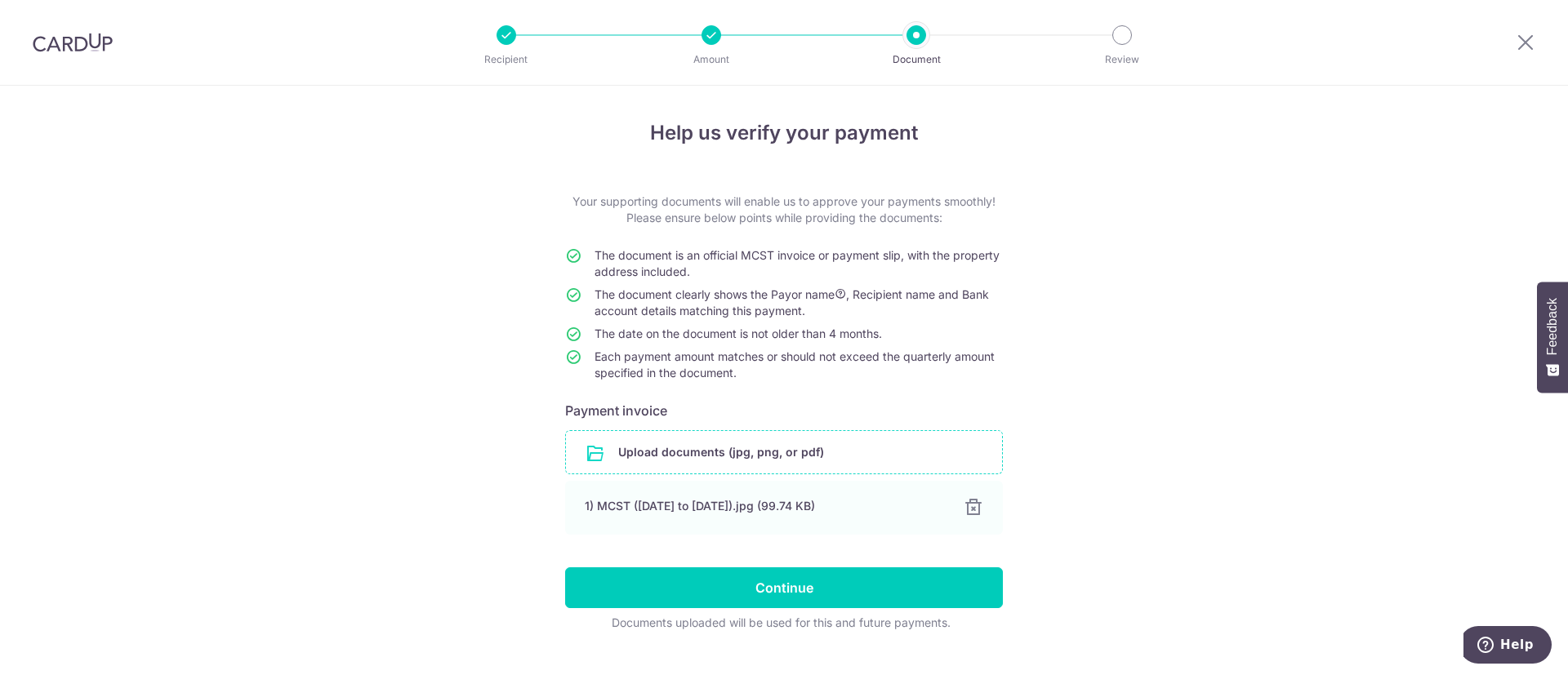
click at [1166, 335] on div "Help us verify your payment Your supporting documents will enable us to approve…" at bounding box center [784, 397] width 1568 height 622
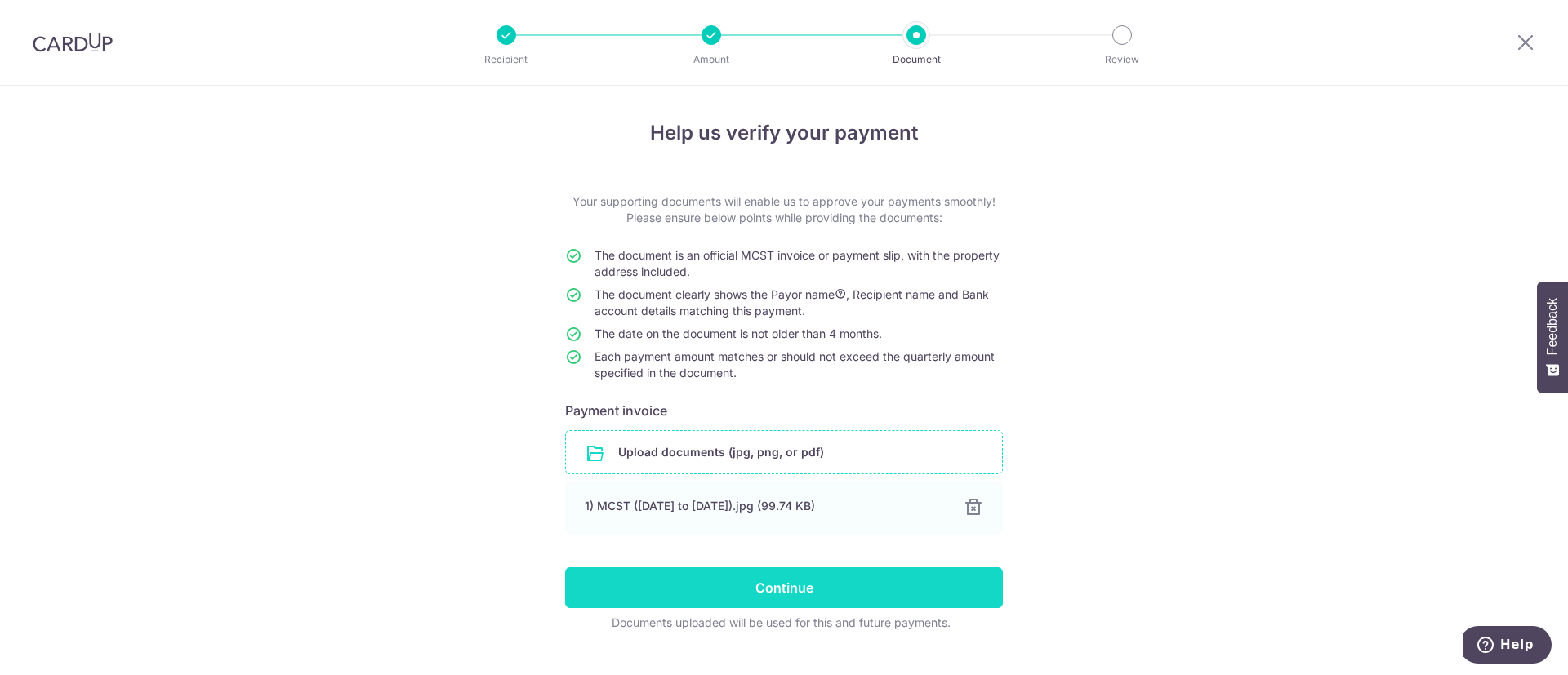
click at [803, 588] on input "Continue" at bounding box center [784, 587] width 438 height 41
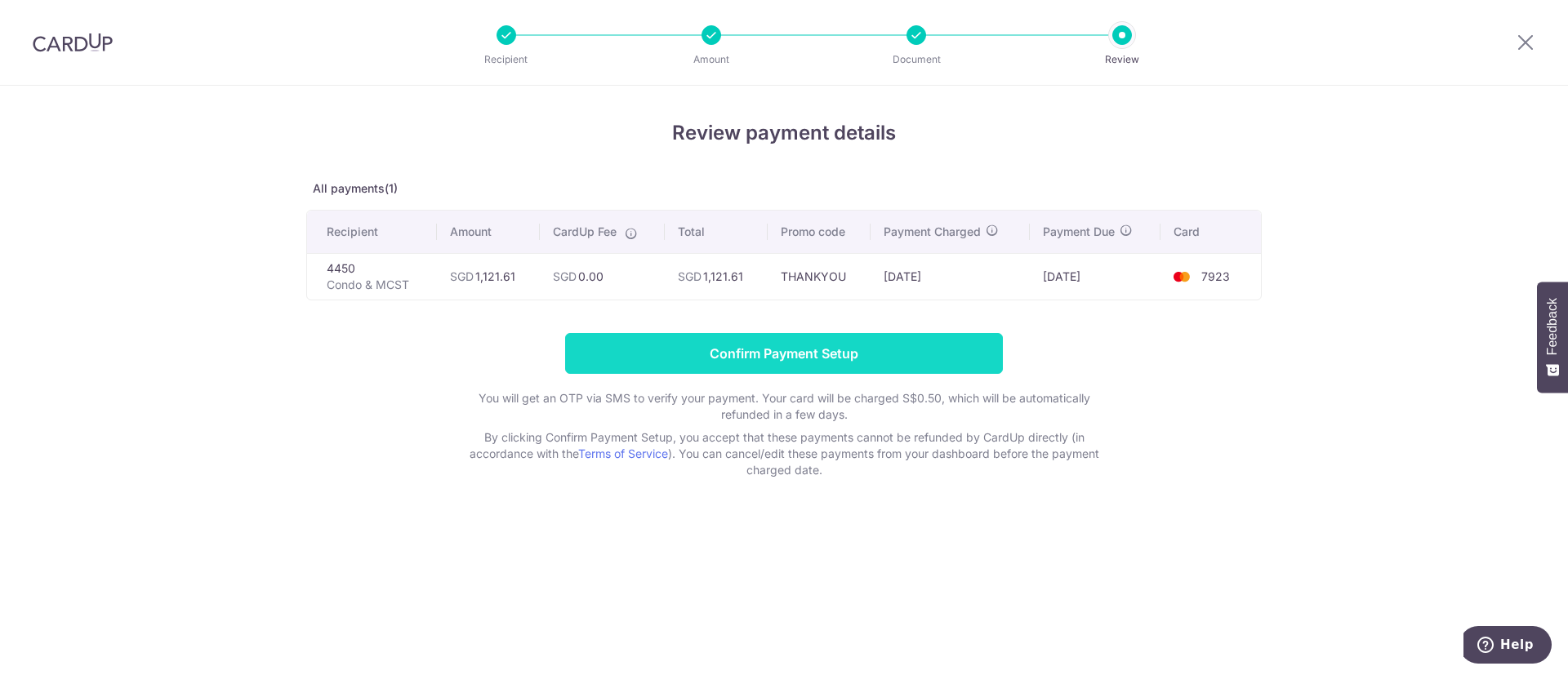
click at [769, 346] on input "Confirm Payment Setup" at bounding box center [784, 354] width 438 height 41
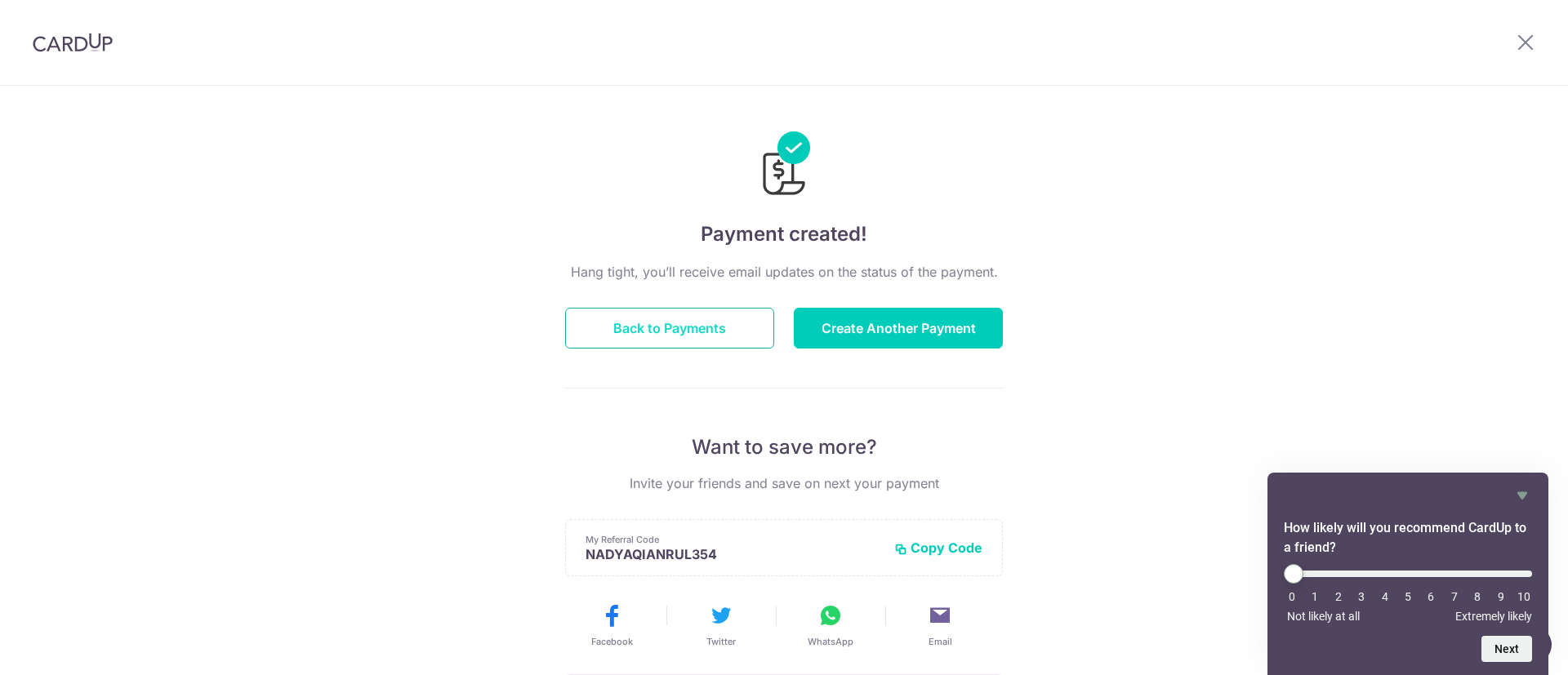
click at [675, 330] on button "Back to Payments" at bounding box center [669, 328] width 209 height 41
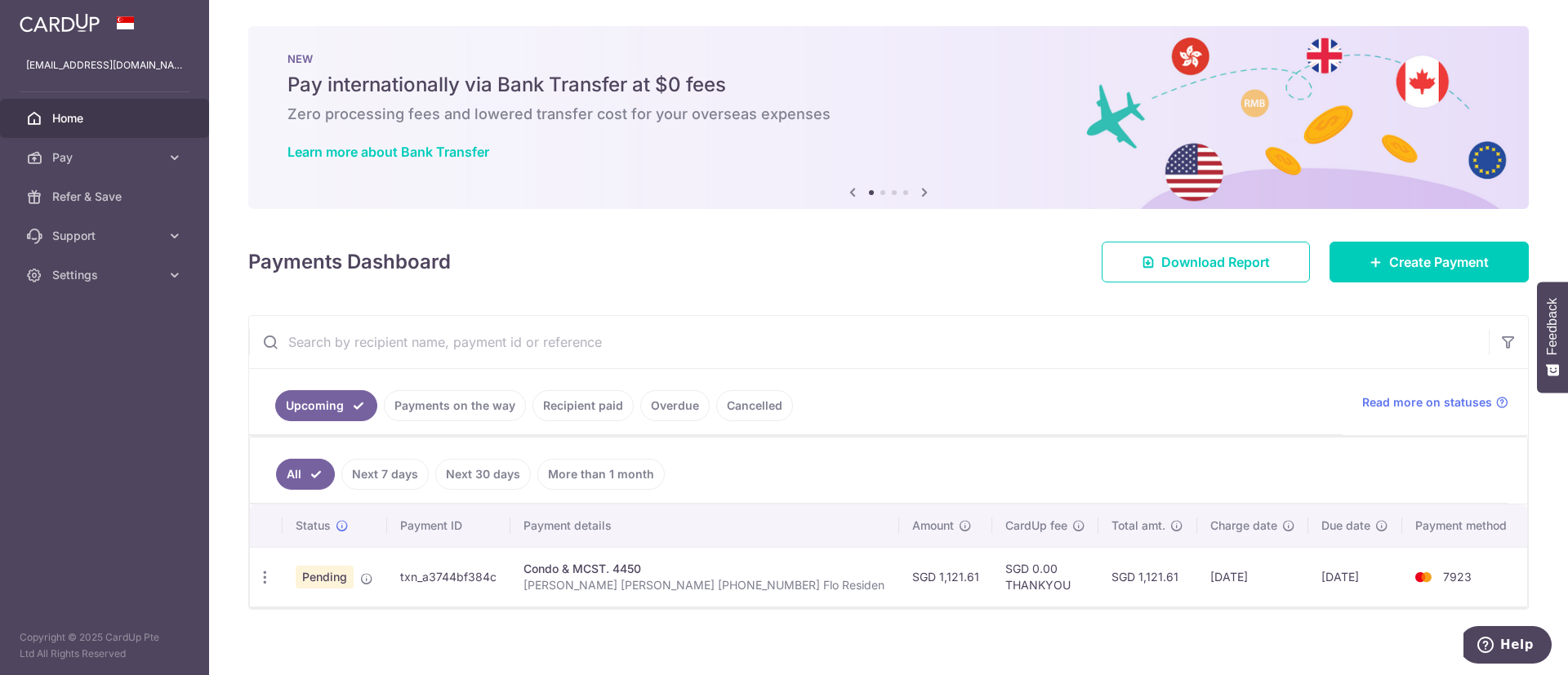
scroll to position [11, 0]
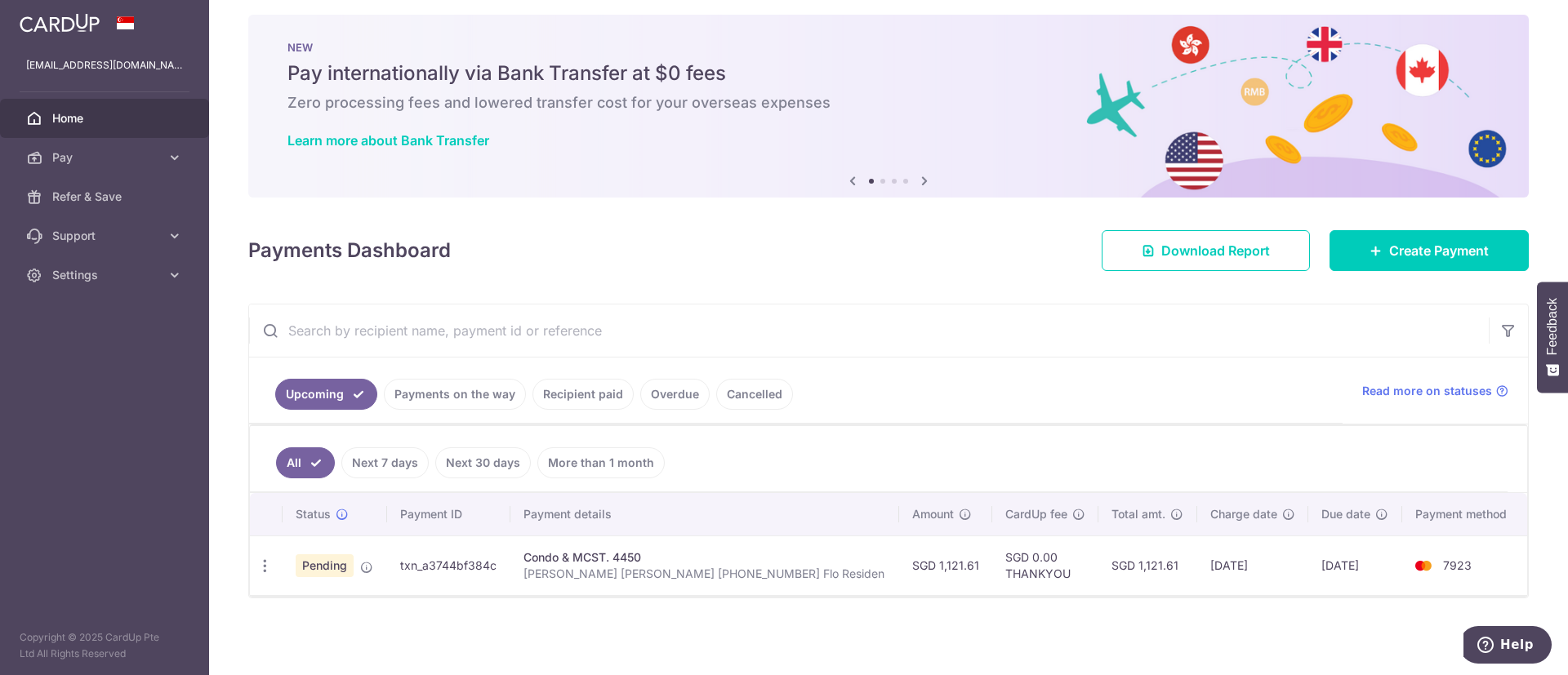
drag, startPoint x: 862, startPoint y: 560, endPoint x: 897, endPoint y: 566, distance: 35.5
click at [899, 566] on td "SGD 1,121.61" at bounding box center [945, 565] width 93 height 60
copy td "1,121.61"
click at [1008, 604] on div "× Pause Schedule Pause all future payments in this series Pause just this one p…" at bounding box center [887, 337] width 1358 height 675
